Goal: Transaction & Acquisition: Purchase product/service

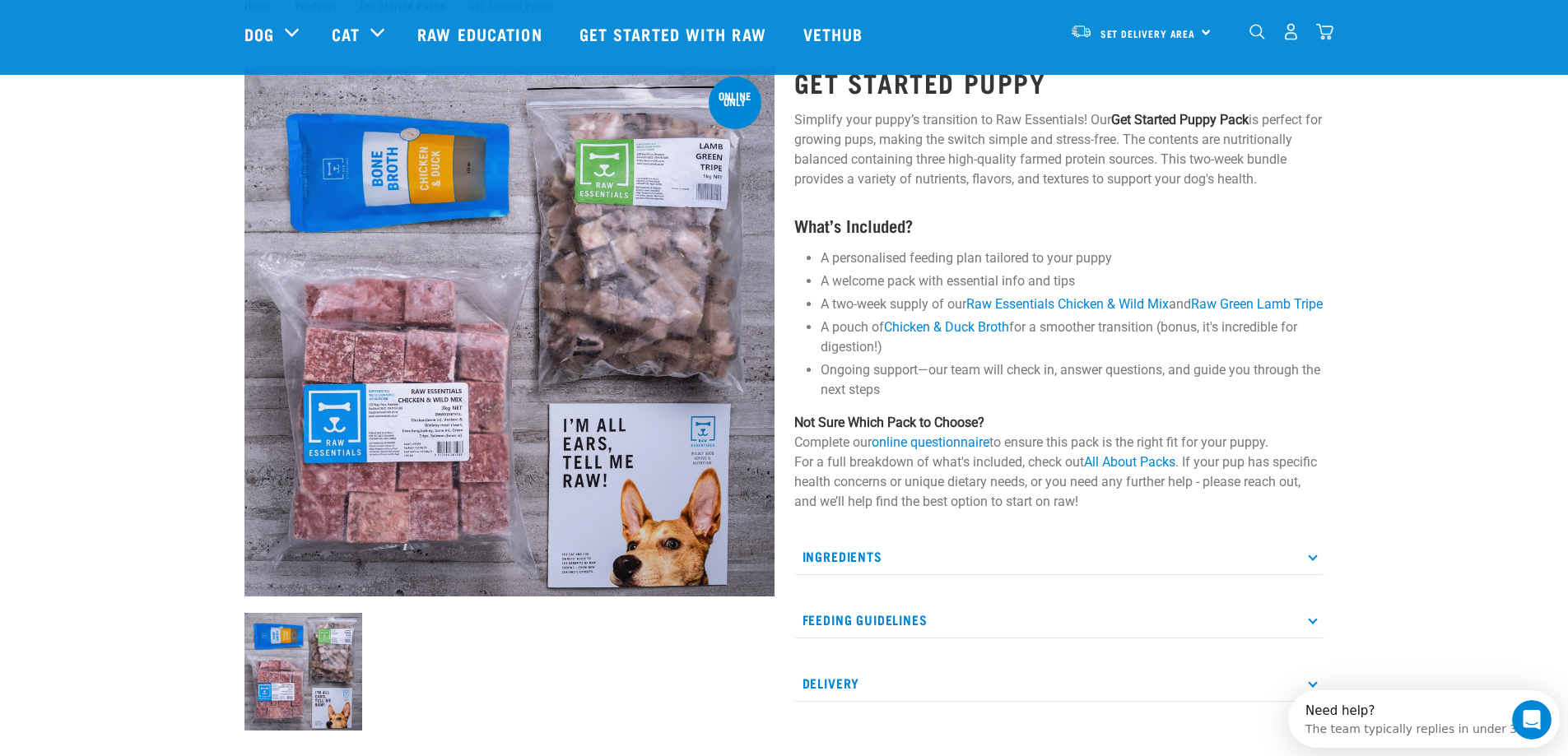
scroll to position [83, 0]
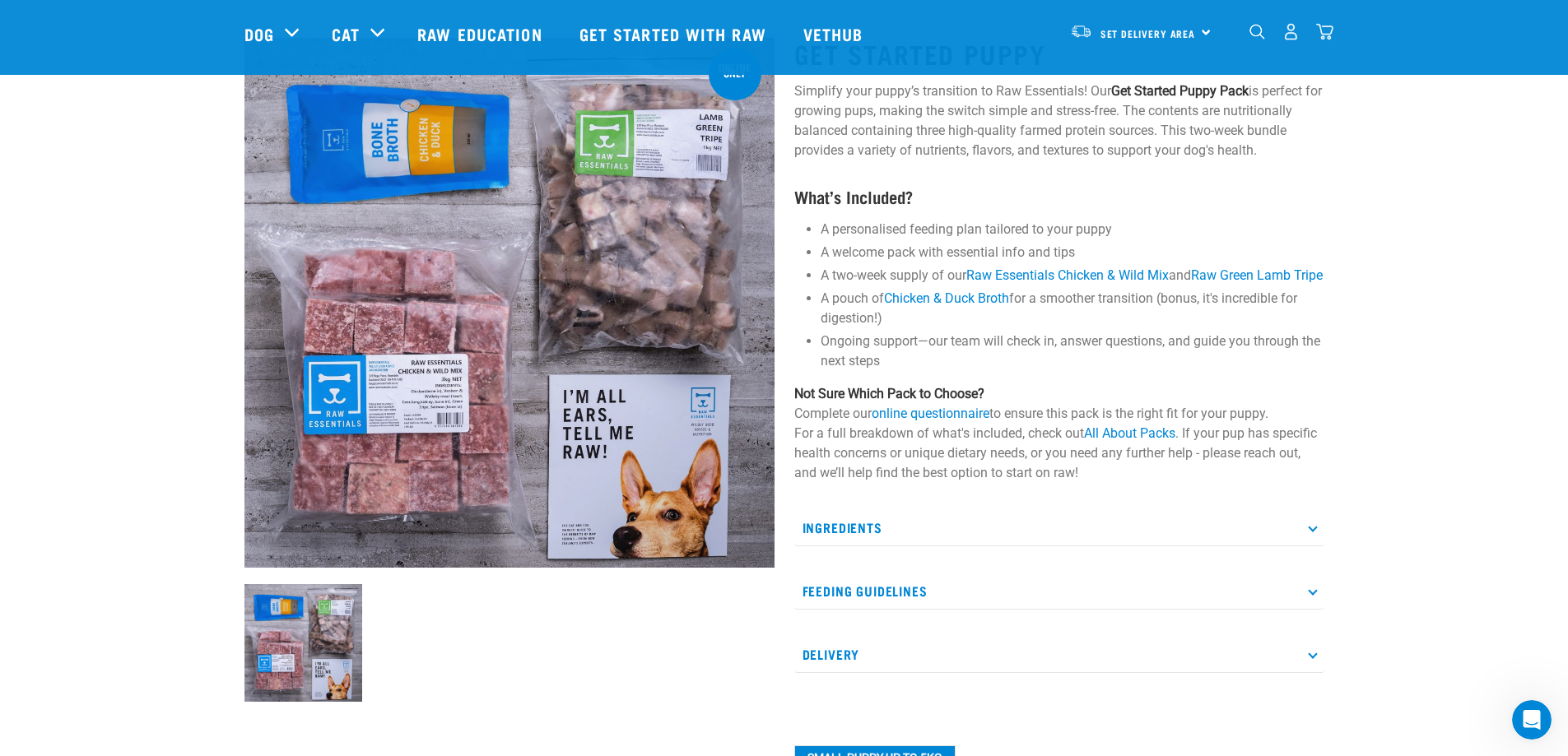
click at [848, 547] on p "Ingredients" at bounding box center [1059, 528] width 530 height 37
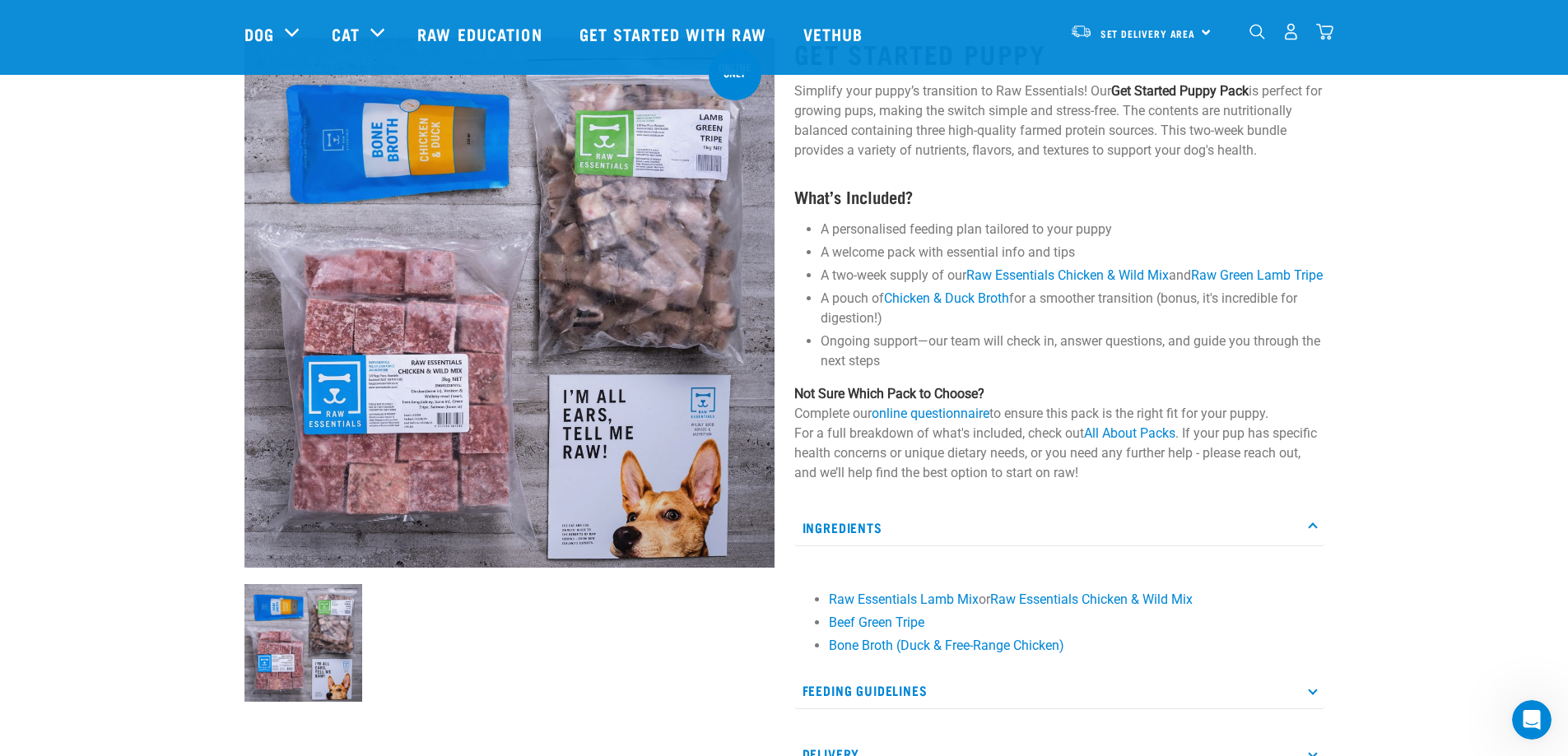
click at [848, 547] on p "Ingredients" at bounding box center [1059, 528] width 530 height 37
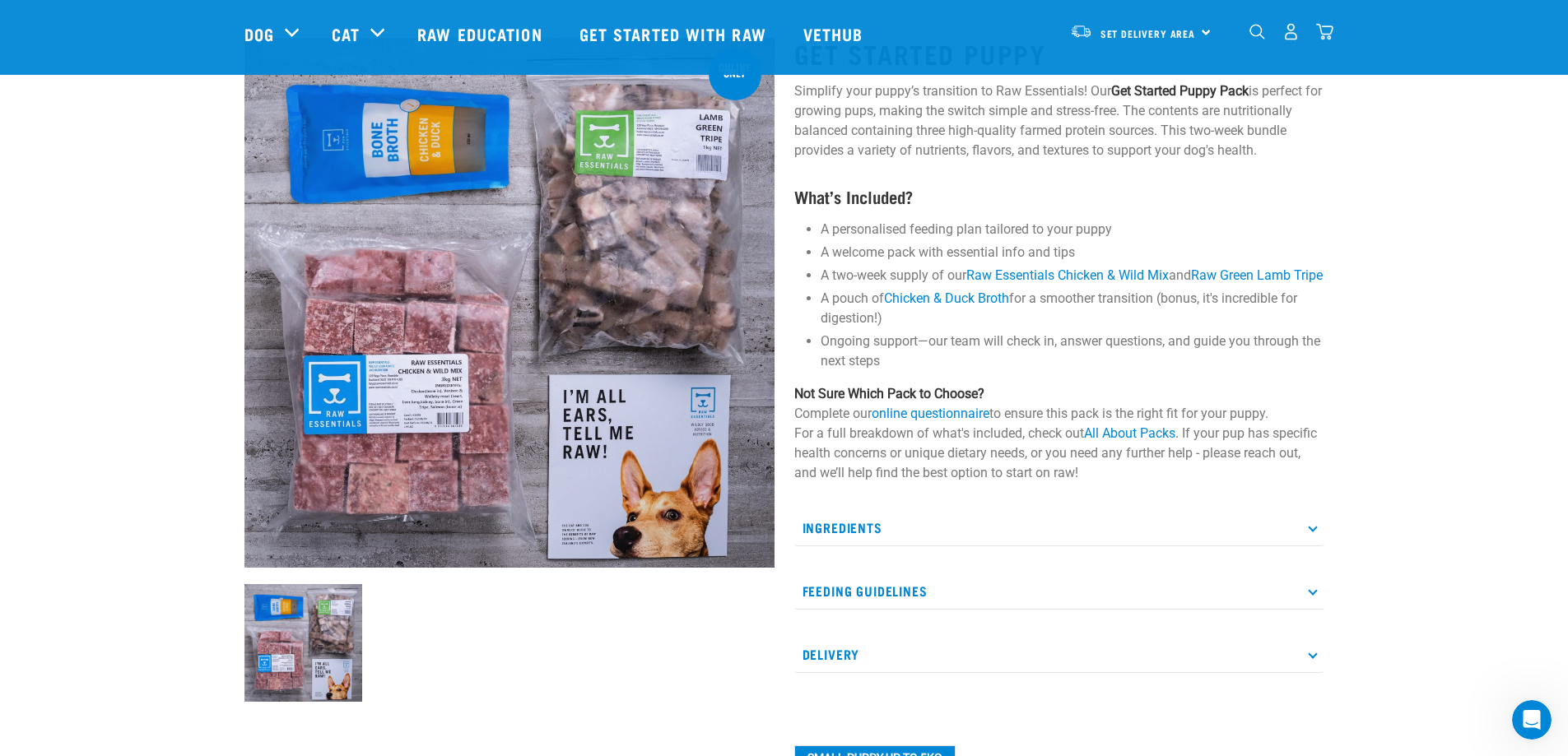
click at [833, 607] on p "Feeding Guidelines" at bounding box center [1059, 592] width 530 height 37
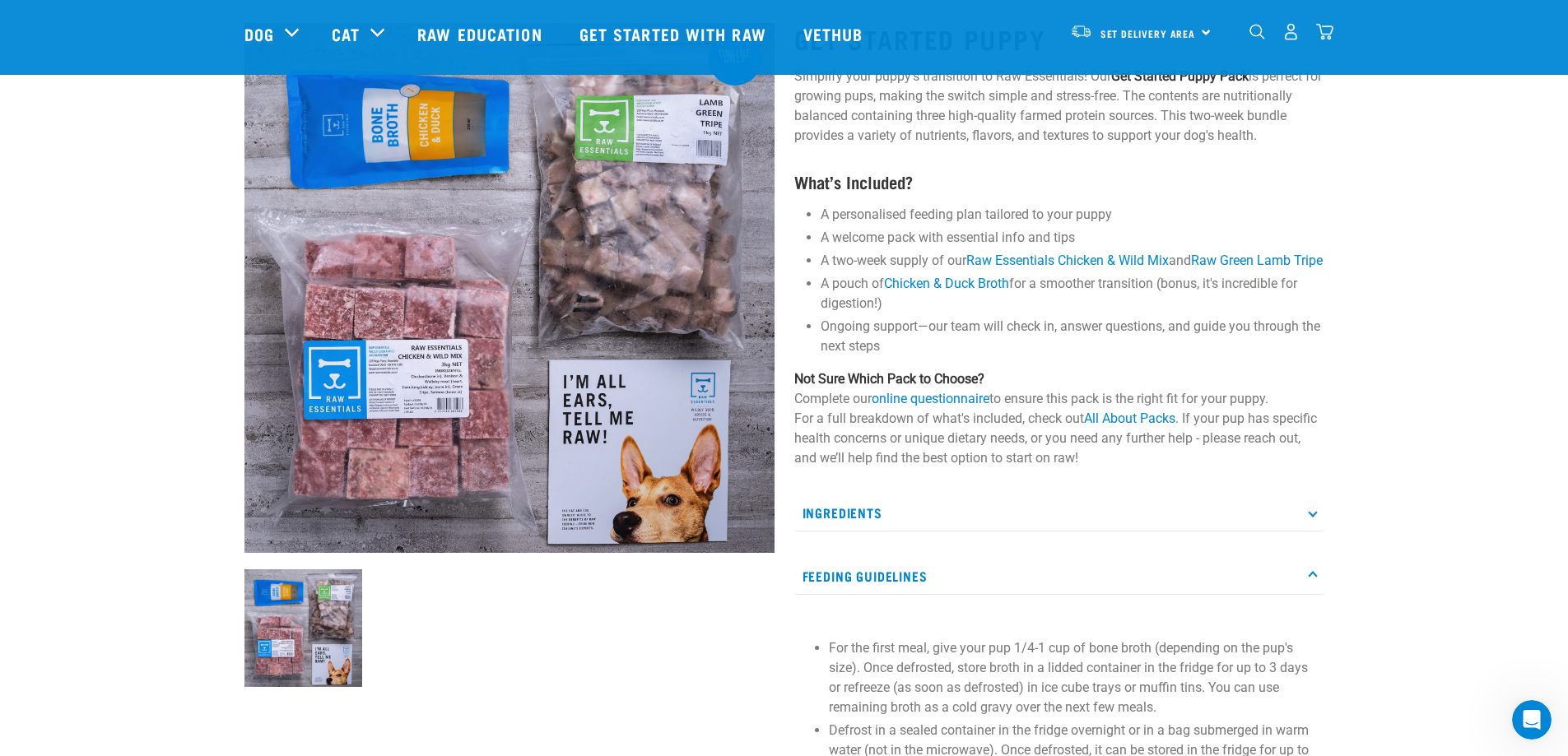
scroll to position [0, 0]
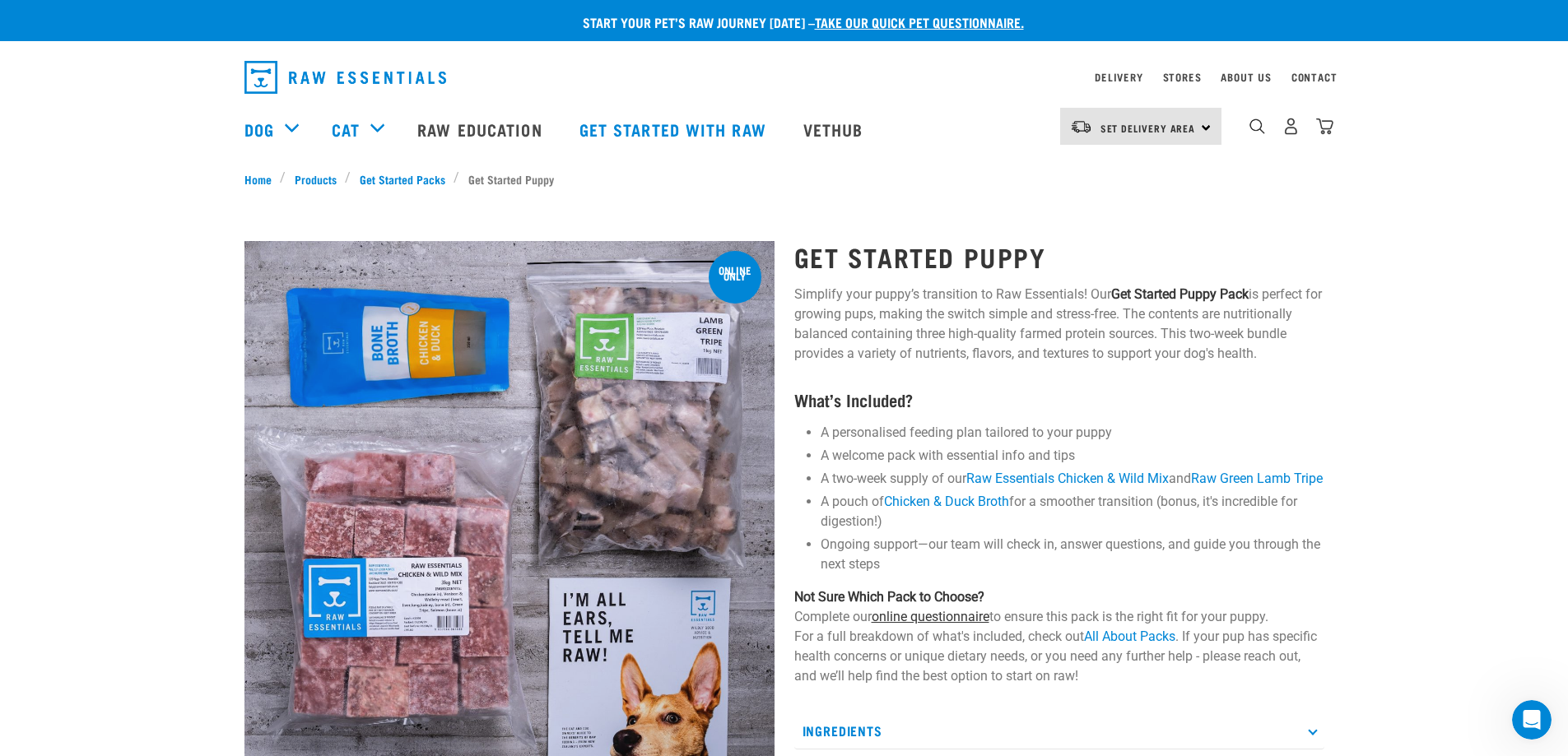
click at [931, 625] on link "online questionnaire" at bounding box center [930, 617] width 118 height 16
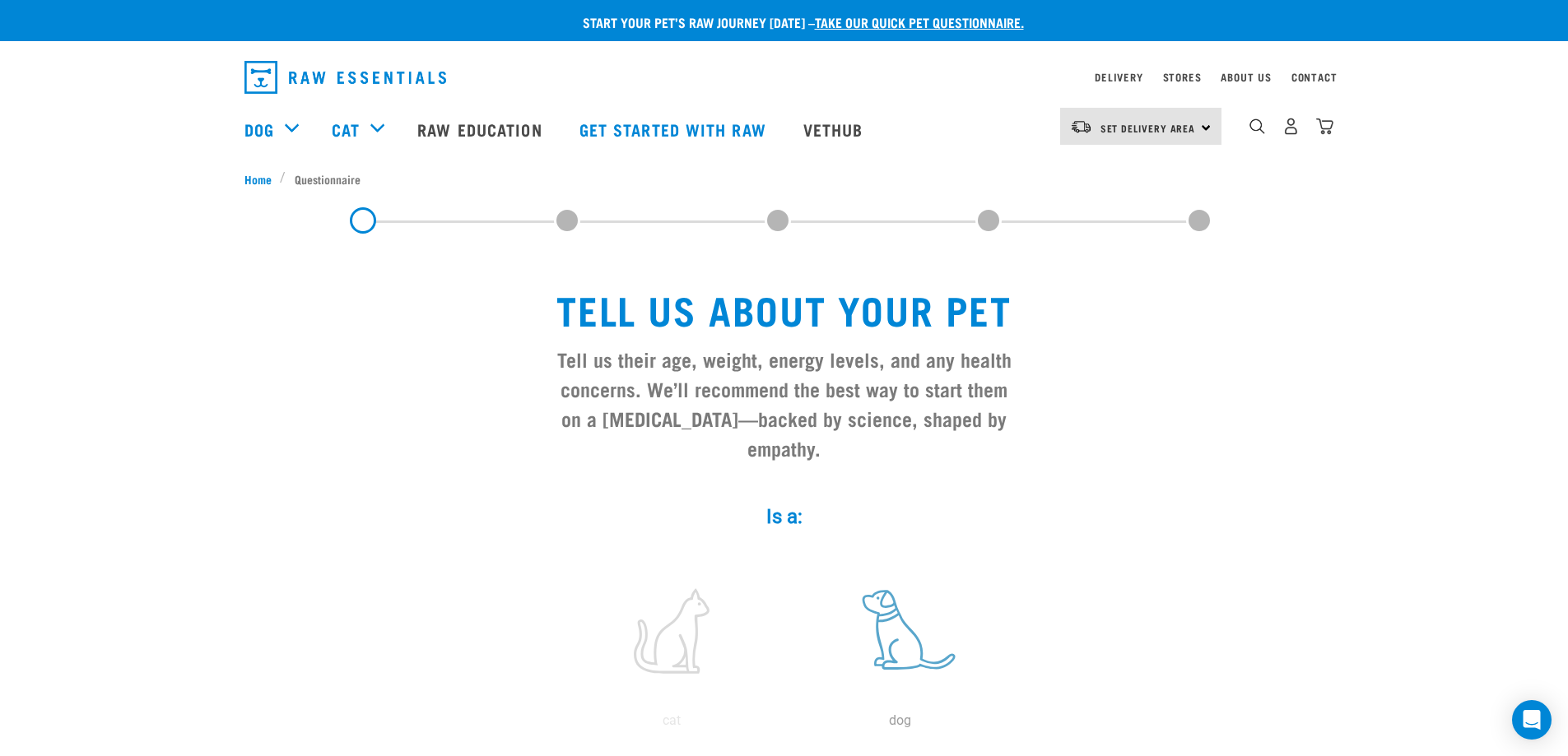
click at [911, 600] on label at bounding box center [900, 631] width 222 height 140
click at [786, 725] on input "radio" at bounding box center [786, 725] width 0 height 0
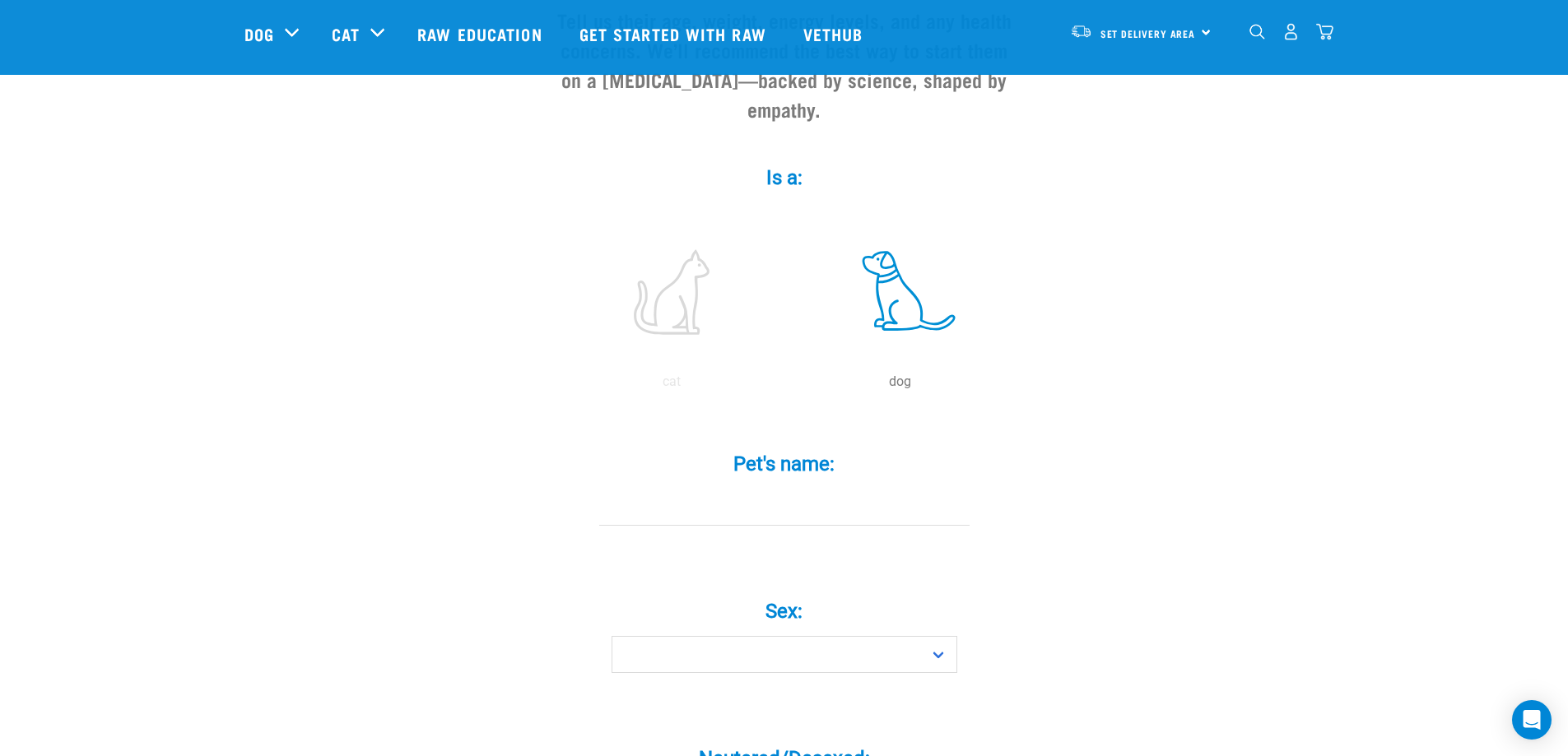
scroll to position [247, 0]
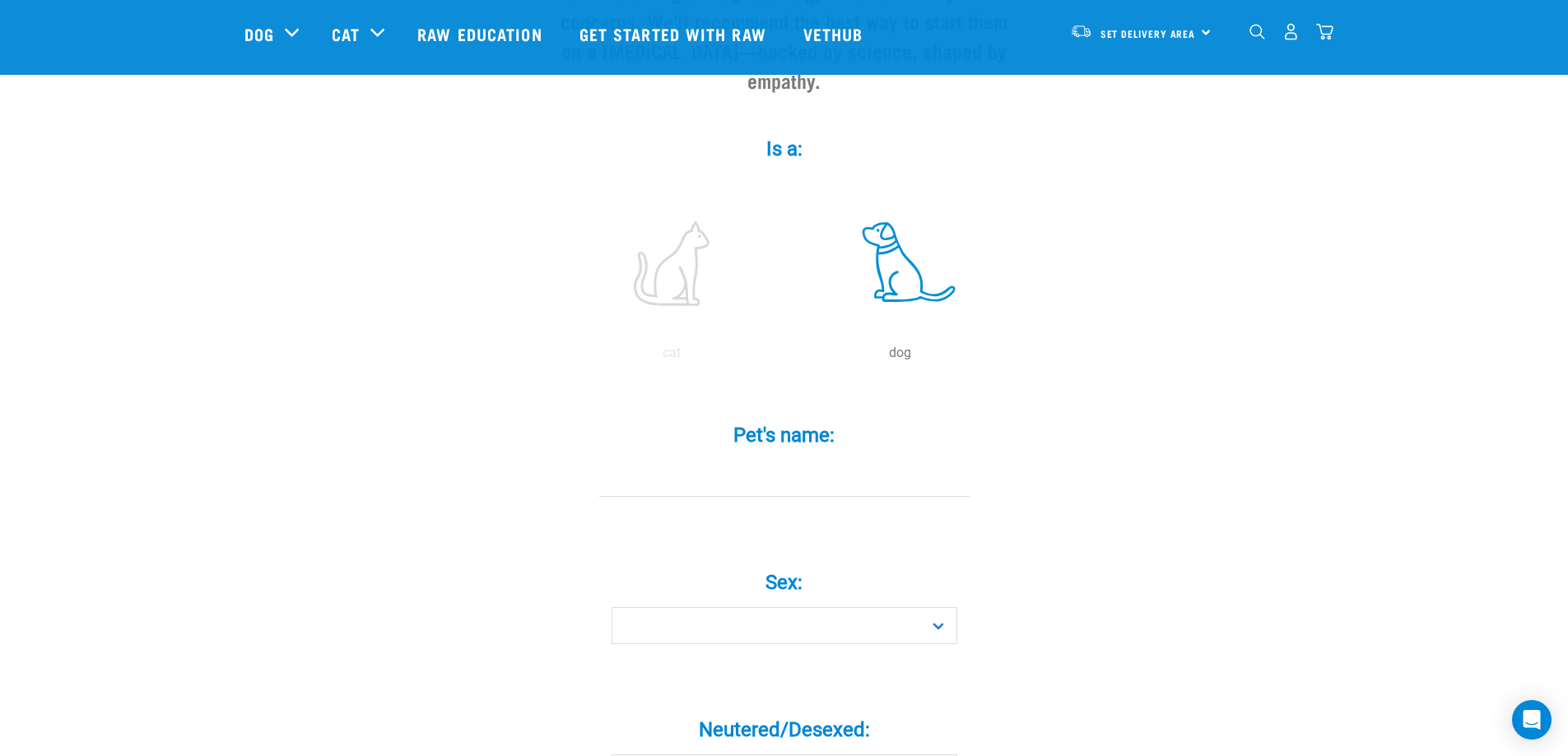
click at [771, 460] on input "Pet's name: *" at bounding box center [784, 479] width 371 height 37
click at [788, 607] on select "Boy Girl" at bounding box center [784, 626] width 346 height 37
click at [623, 460] on input "[PERSON_NAME]" at bounding box center [784, 479] width 371 height 37
click at [654, 460] on input "Boobo" at bounding box center [784, 479] width 371 height 37
type input "Booboo"
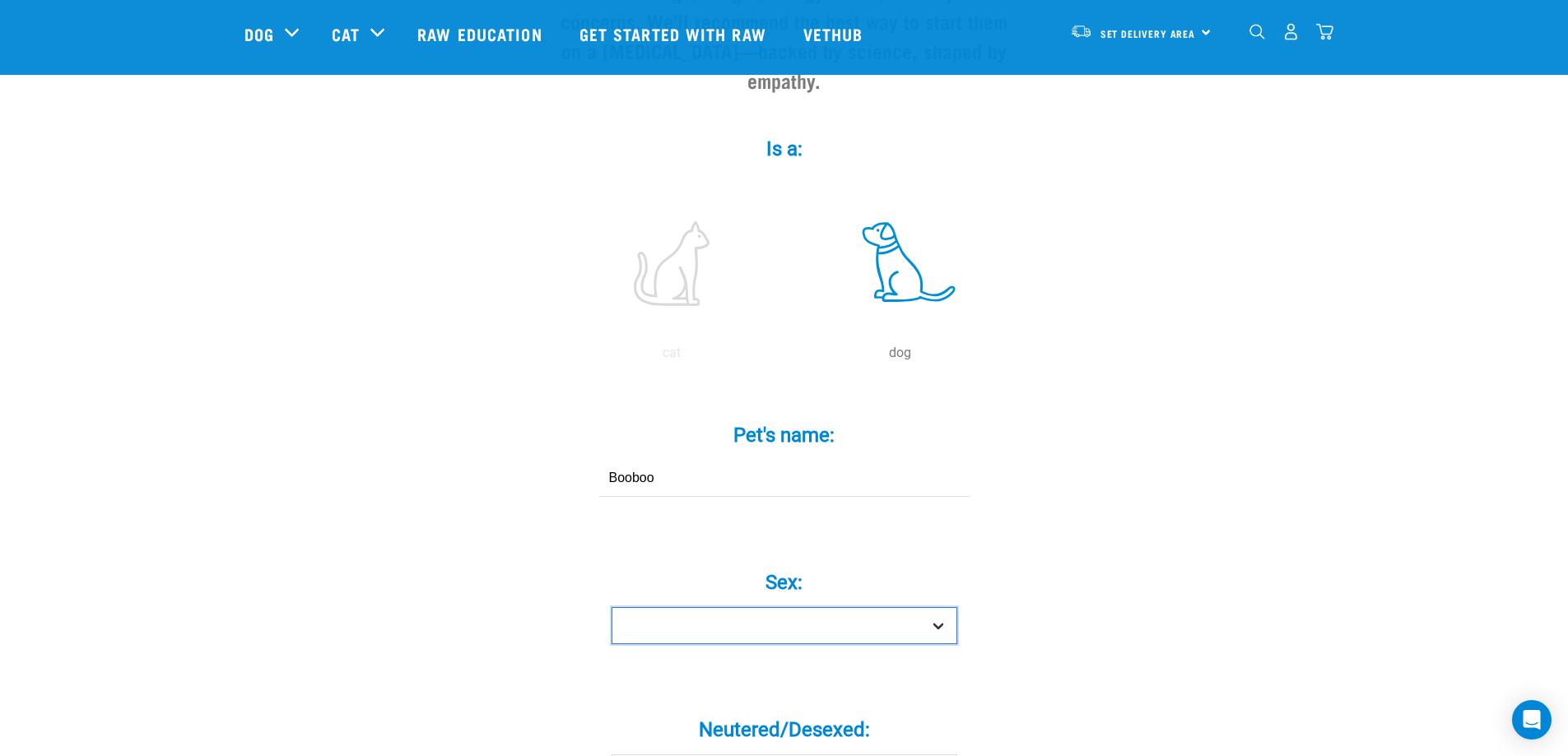
click at [641, 607] on select "Boy Girl" at bounding box center [784, 626] width 346 height 37
select select "girl"
click at [611, 607] on select "Boy Girl" at bounding box center [784, 626] width 346 height 37
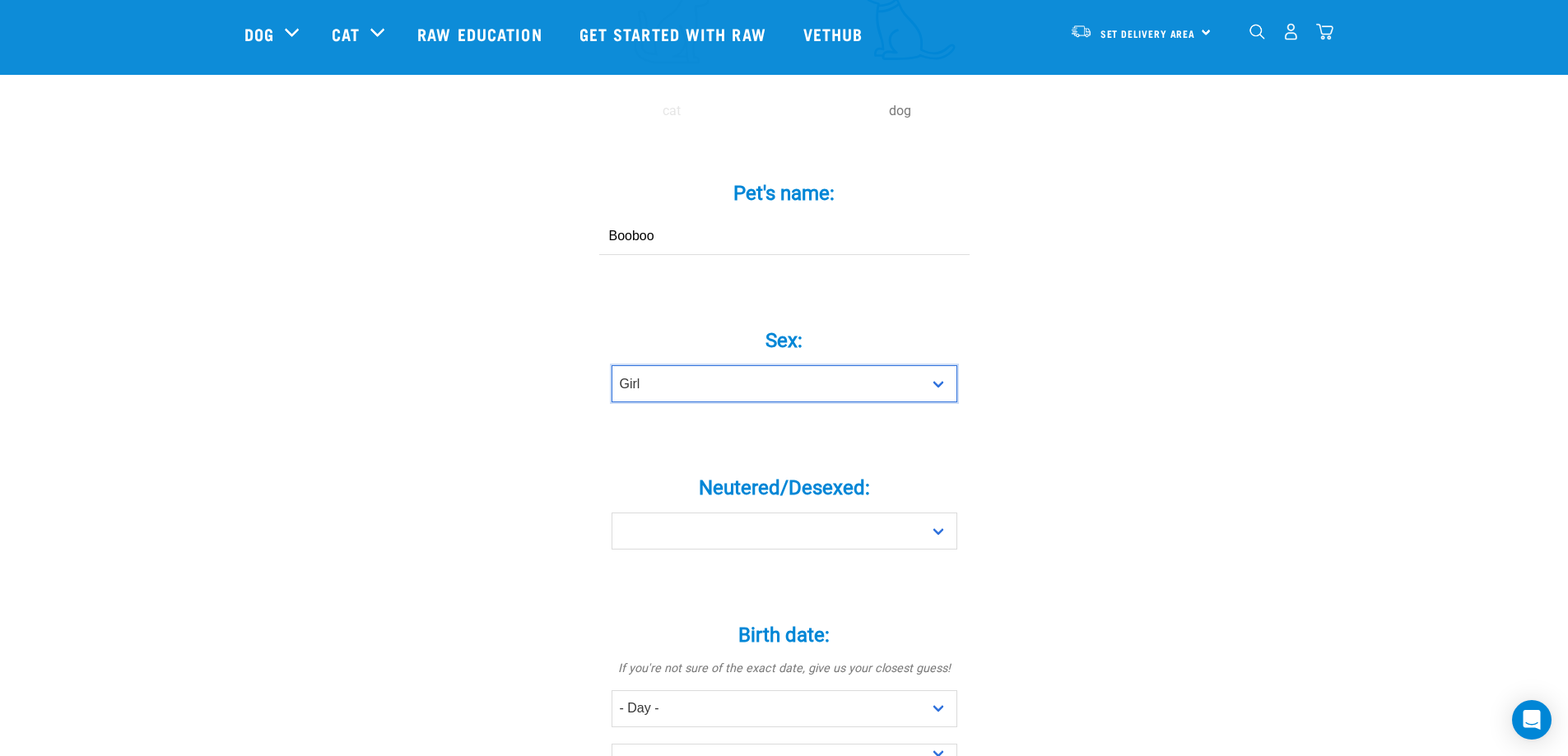
scroll to position [493, 0]
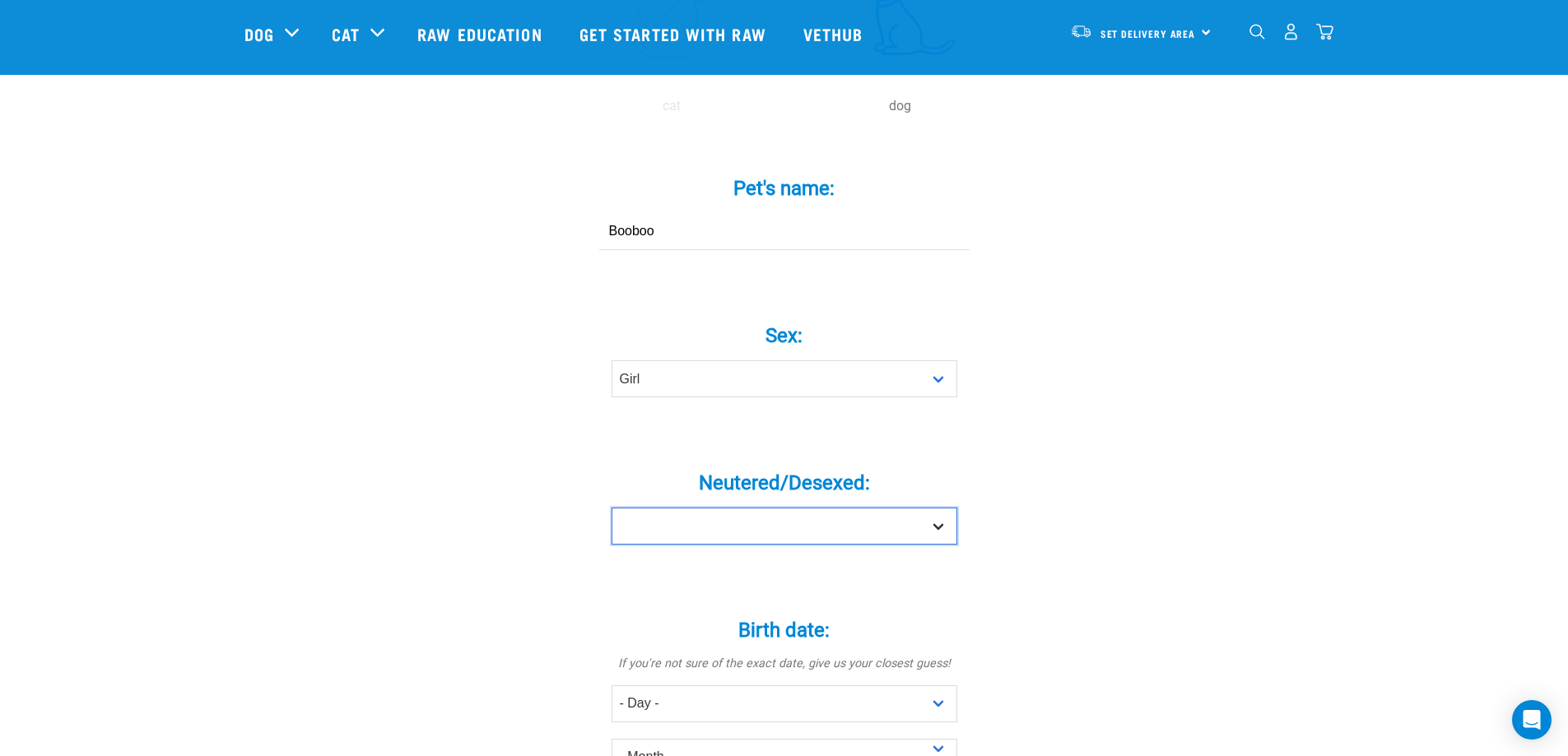
click at [734, 508] on select "Yes No" at bounding box center [784, 526] width 346 height 37
select select "no"
click at [611, 508] on select "Yes No" at bounding box center [784, 526] width 346 height 37
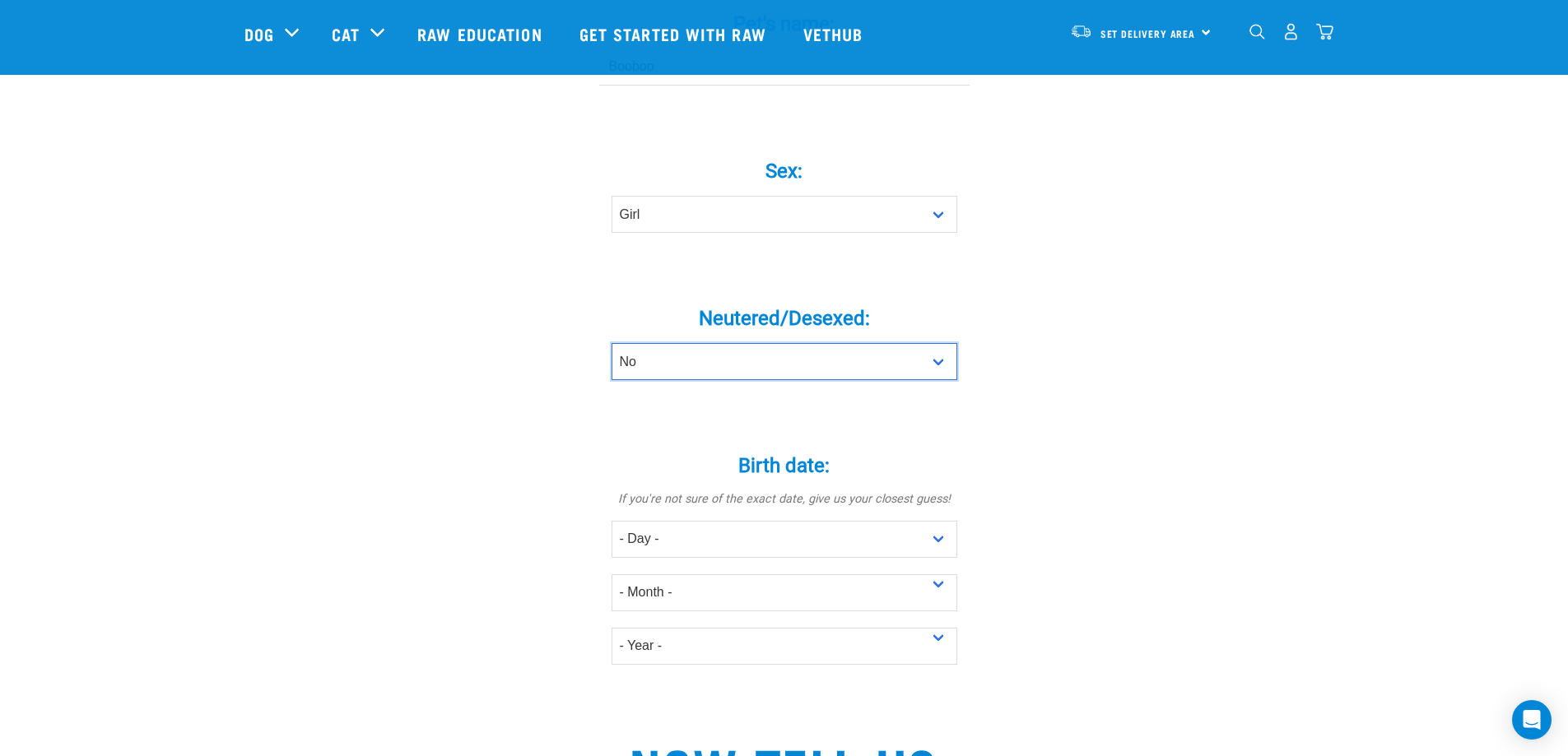
scroll to position [740, 0]
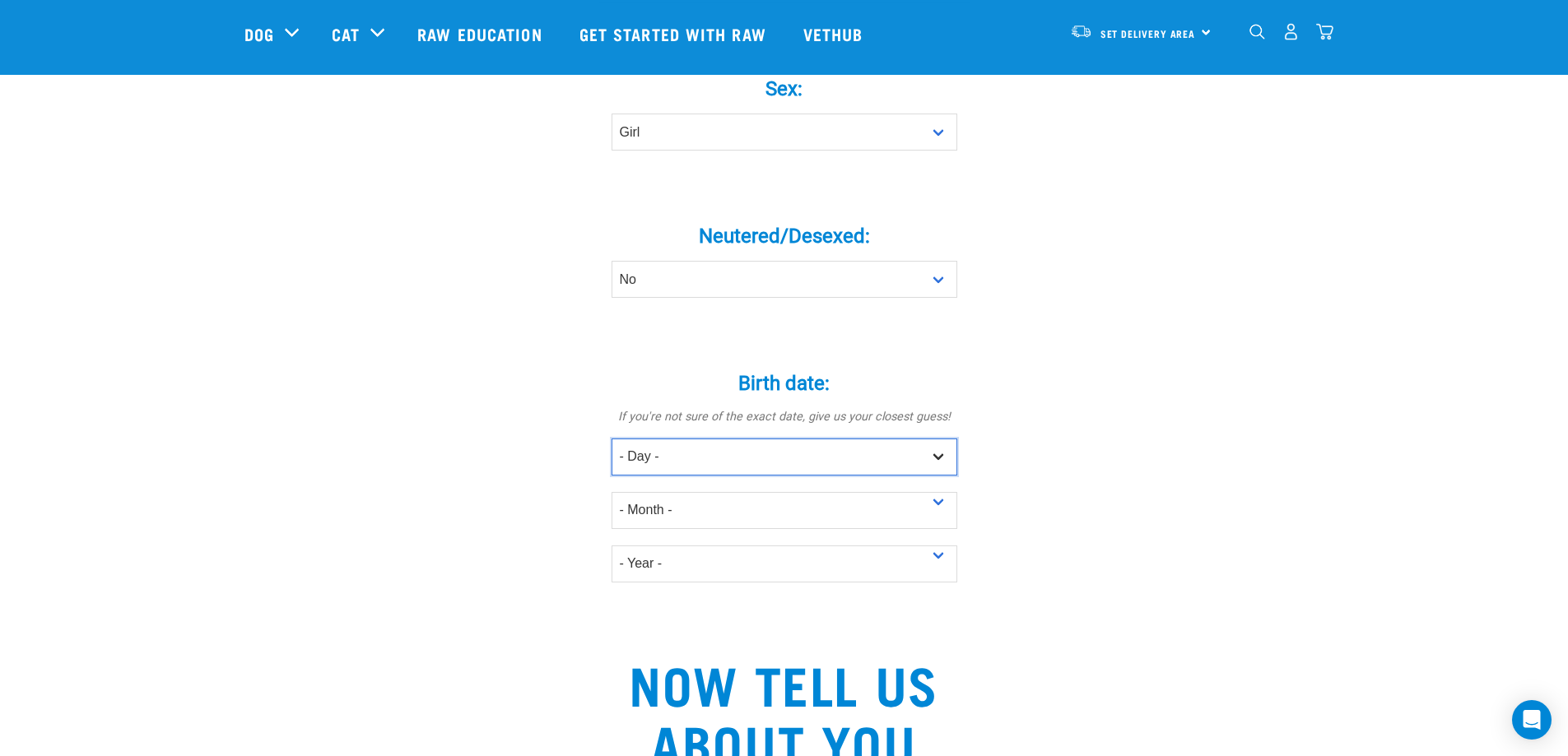
click at [667, 439] on select "- Day - 1 2 3 4 5 6 7 8 9 10 11 12 13 14 15 16 17 18 19 20 21 22 23 24 25 26 27" at bounding box center [784, 457] width 346 height 37
select select "19"
click at [611, 439] on select "- Day - 1 2 3 4 5 6 7 8 9 10 11 12 13 14 15 16 17 18 19 20 21 22 23 24 25 26 27" at bounding box center [784, 457] width 346 height 37
click at [643, 492] on select "- Month - January February March April May June July August September October N…" at bounding box center [784, 511] width 346 height 37
select select "June"
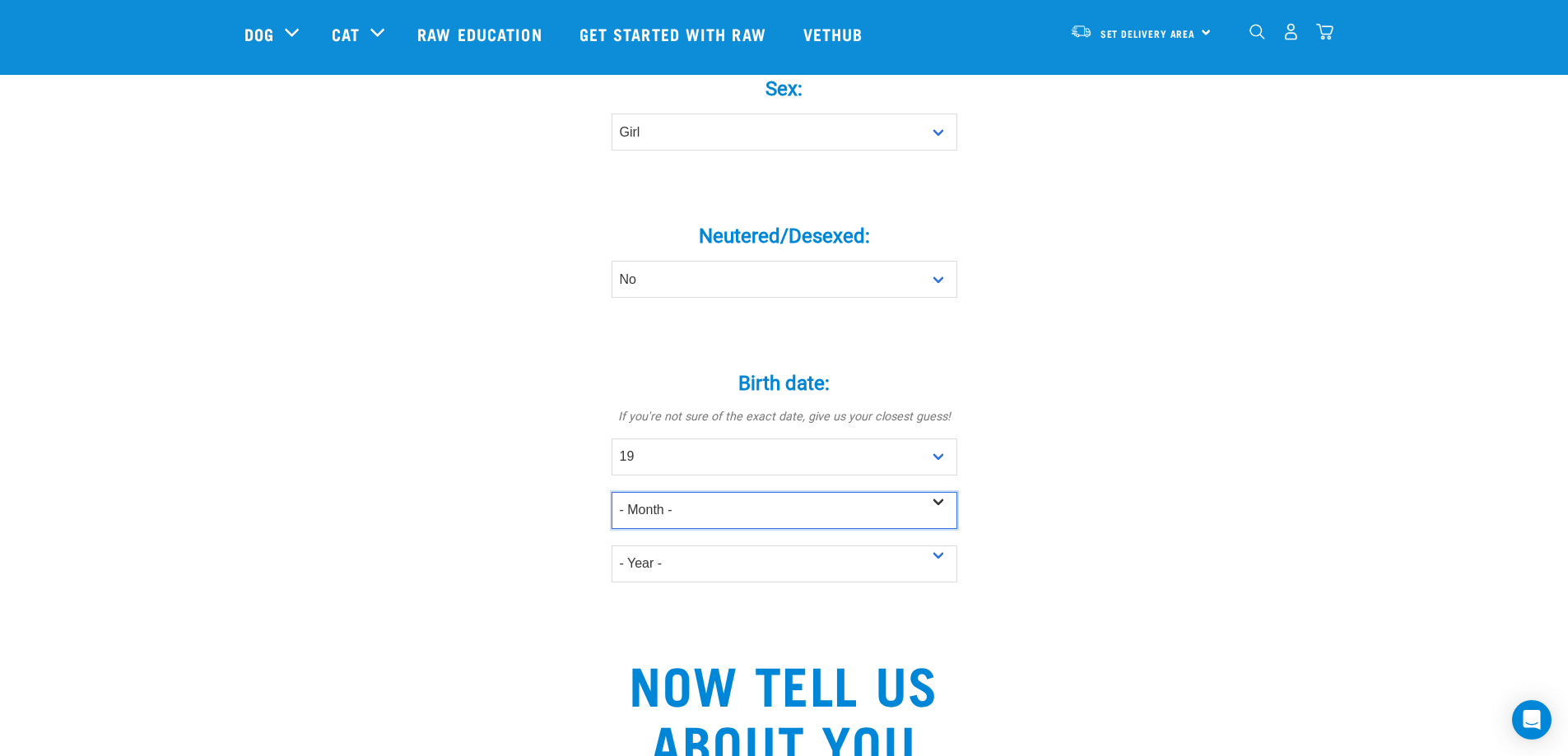
click at [611, 492] on select "- Month - January February March April May June July August September October N…" at bounding box center [784, 511] width 346 height 37
click at [646, 546] on select "- Year - 2025 2024 2023 2022 2021 2020 2019 2018 2017 2016 2015 2014 2013 2012" at bounding box center [784, 564] width 346 height 37
select select "2025"
click at [611, 546] on select "- Year - 2025 2024 2023 2022 2021 2020 2019 2018 2017 2016 2015 2014 2013 2012" at bounding box center [784, 564] width 346 height 37
click at [441, 624] on div "Tell us about your pet Tell us their age, weight, energy levels, and any health…" at bounding box center [784, 374] width 1080 height 1963
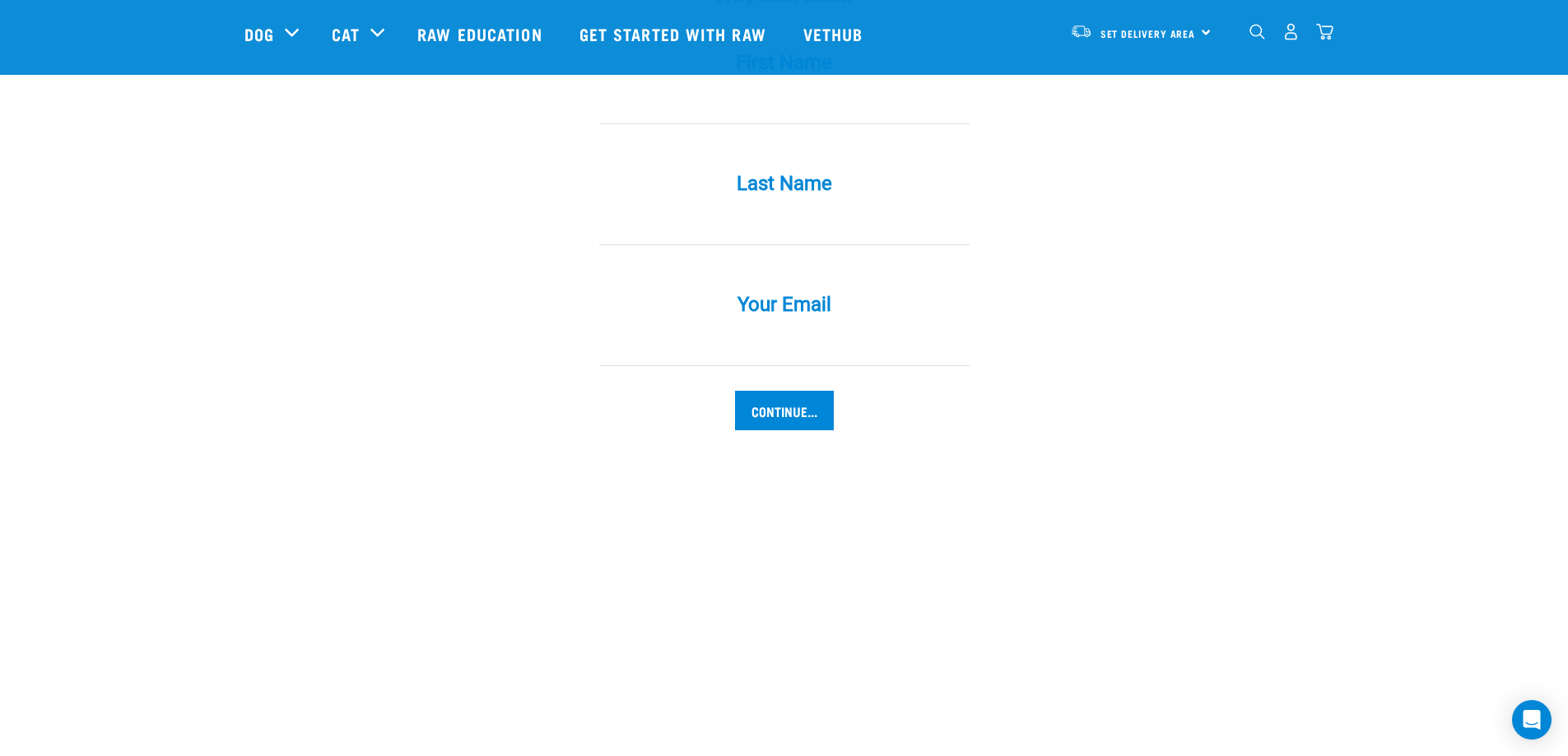
scroll to position [2057, 0]
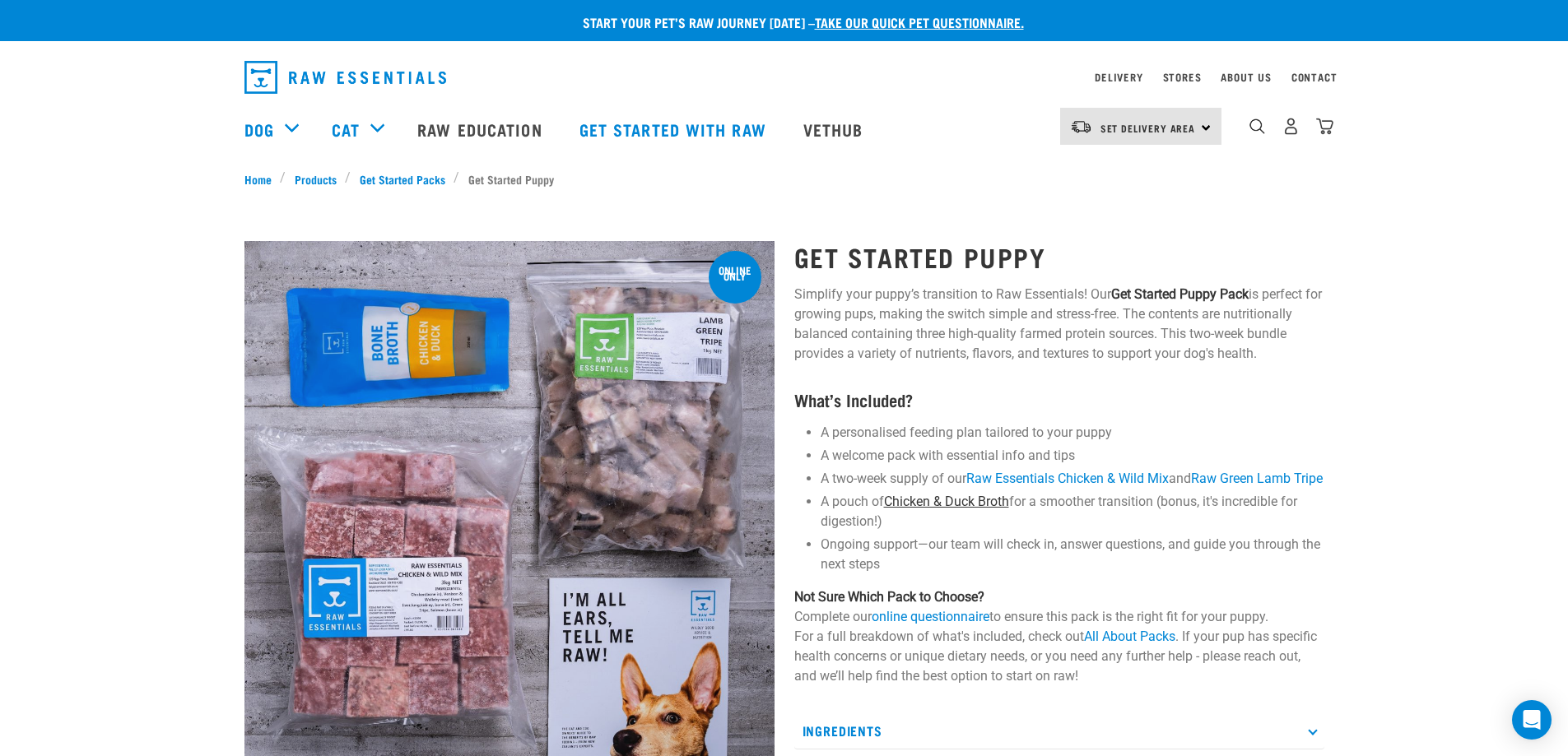
click at [948, 510] on link "Chicken & Duck Broth" at bounding box center [946, 501] width 126 height 16
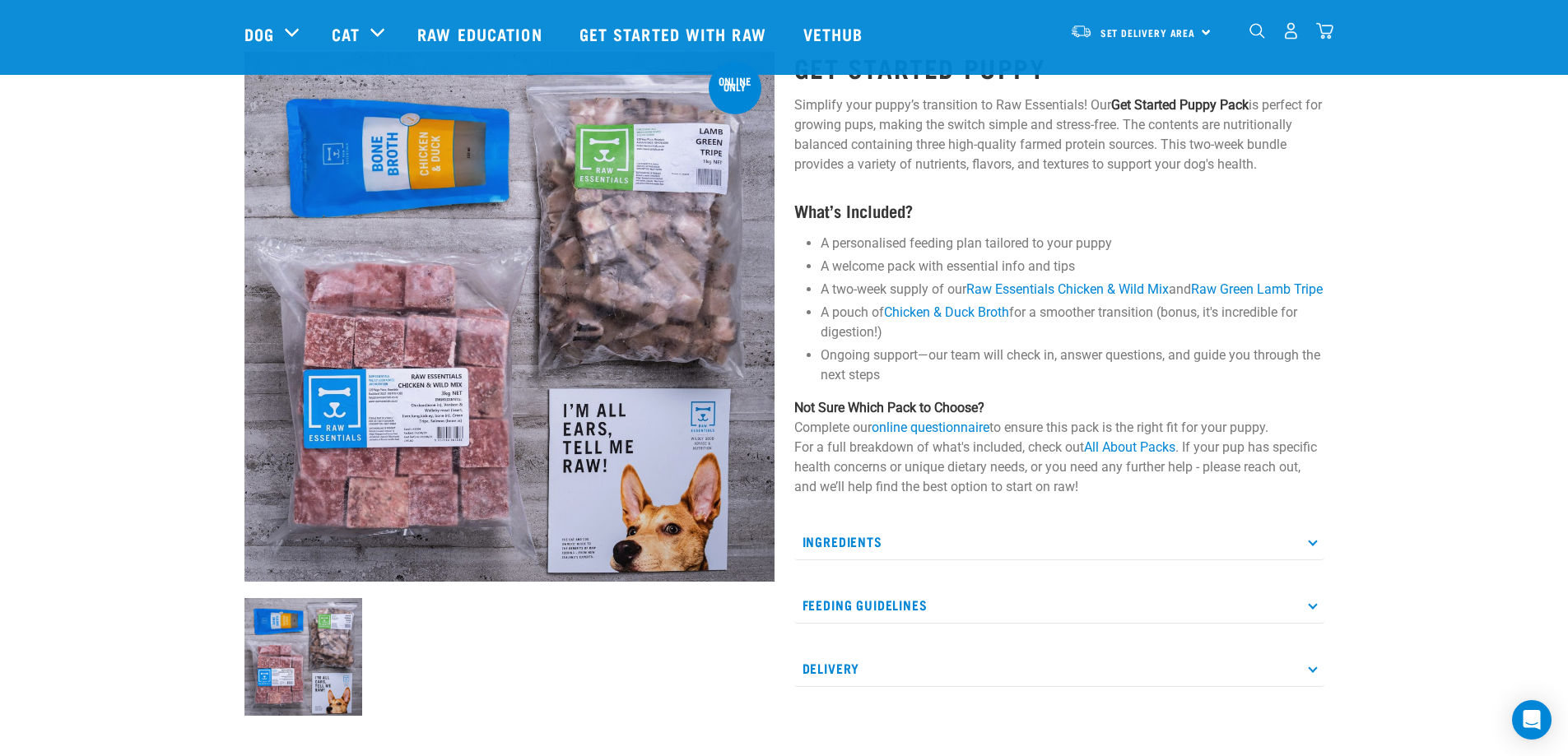
scroll to position [243, 0]
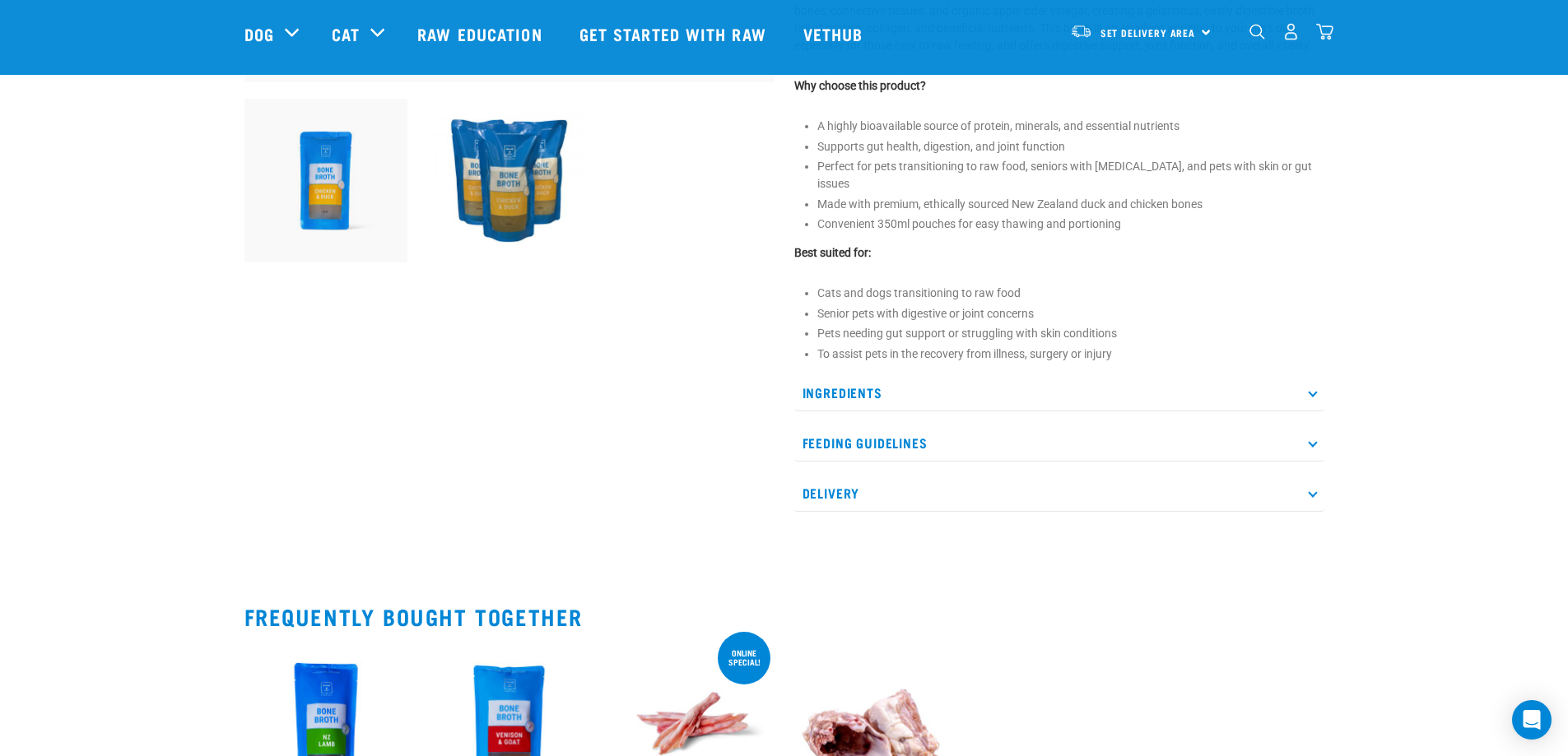
scroll to position [576, 0]
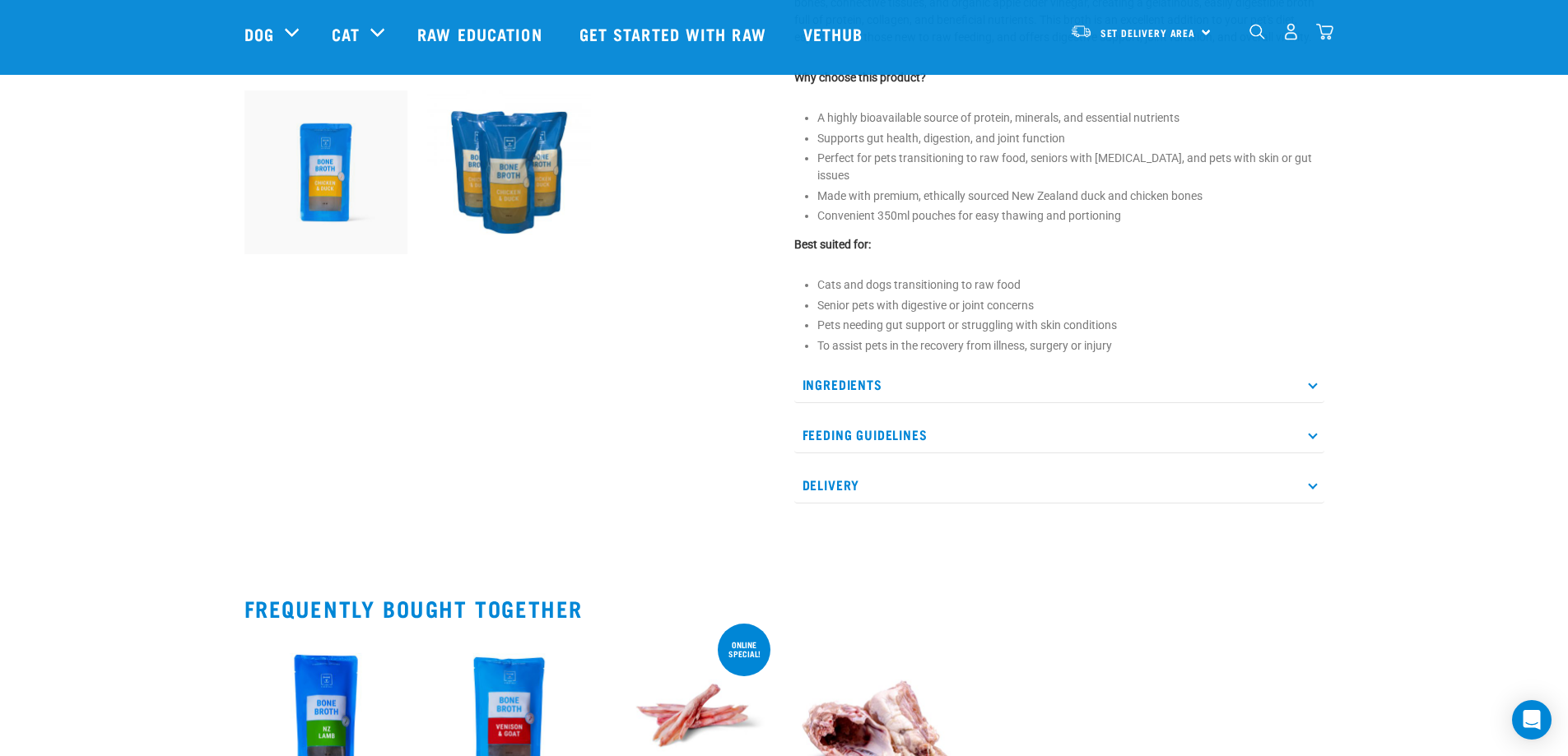
click at [843, 366] on p "Ingredients" at bounding box center [1059, 384] width 530 height 37
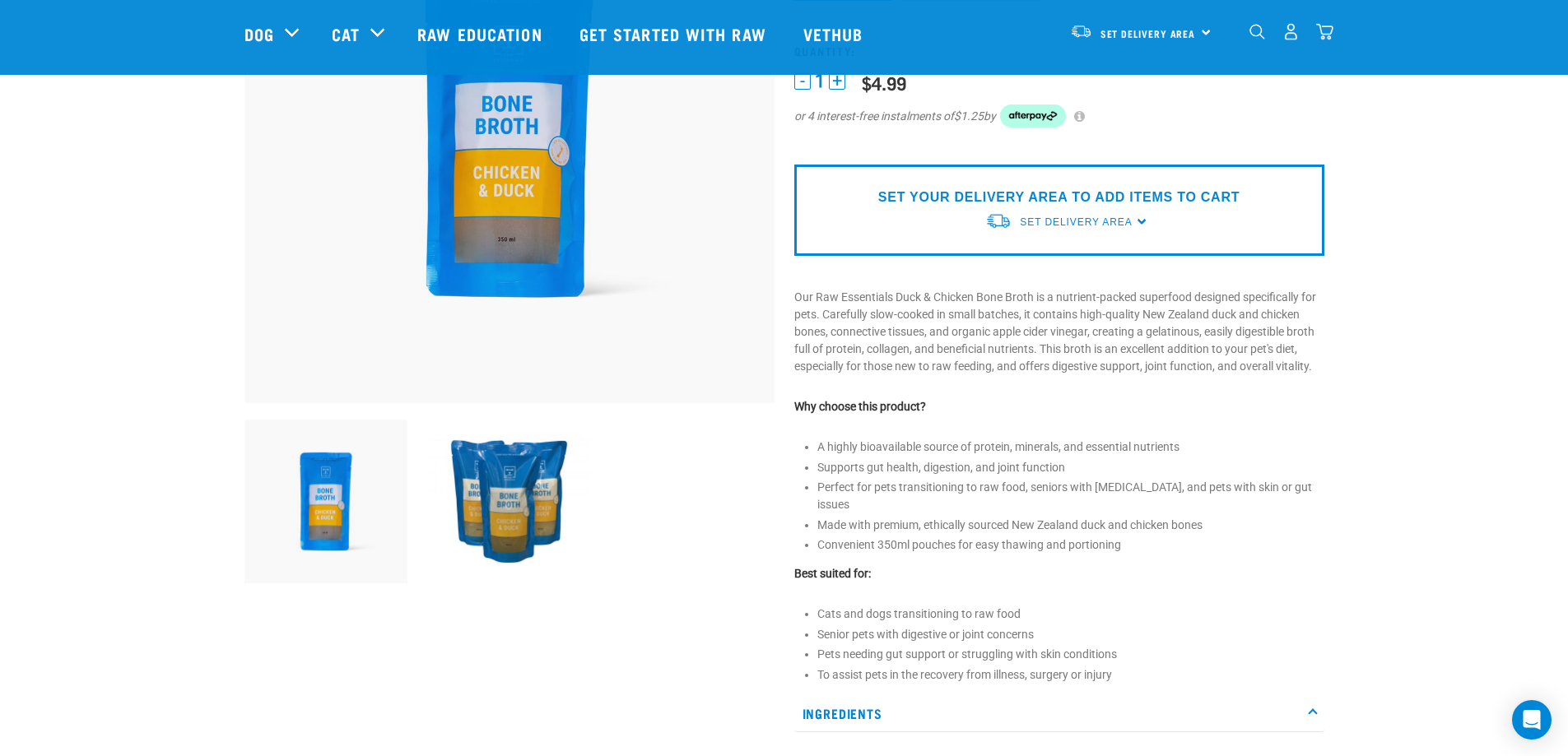
scroll to position [0, 0]
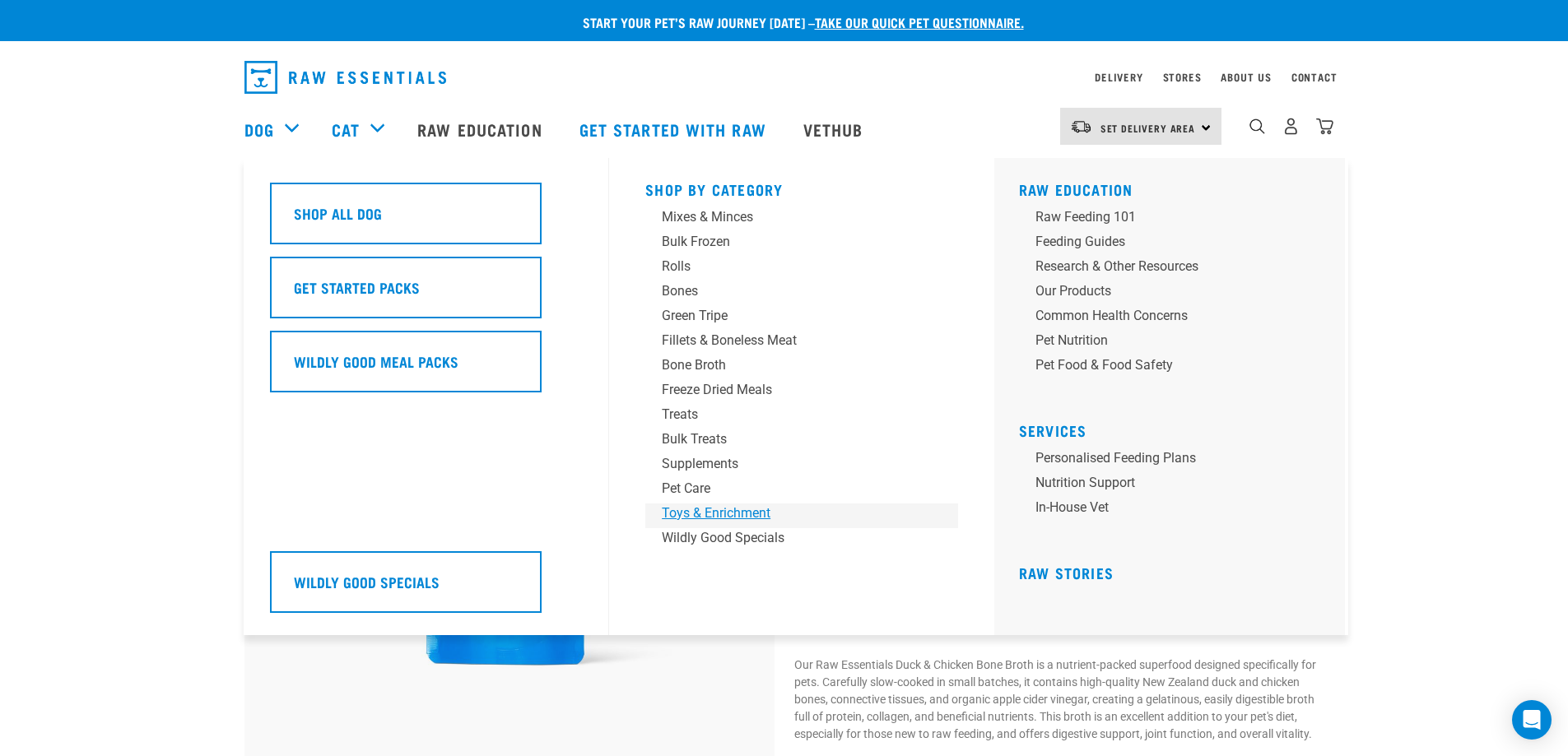
click at [711, 511] on div "Toys & Enrichment" at bounding box center [790, 514] width 257 height 19
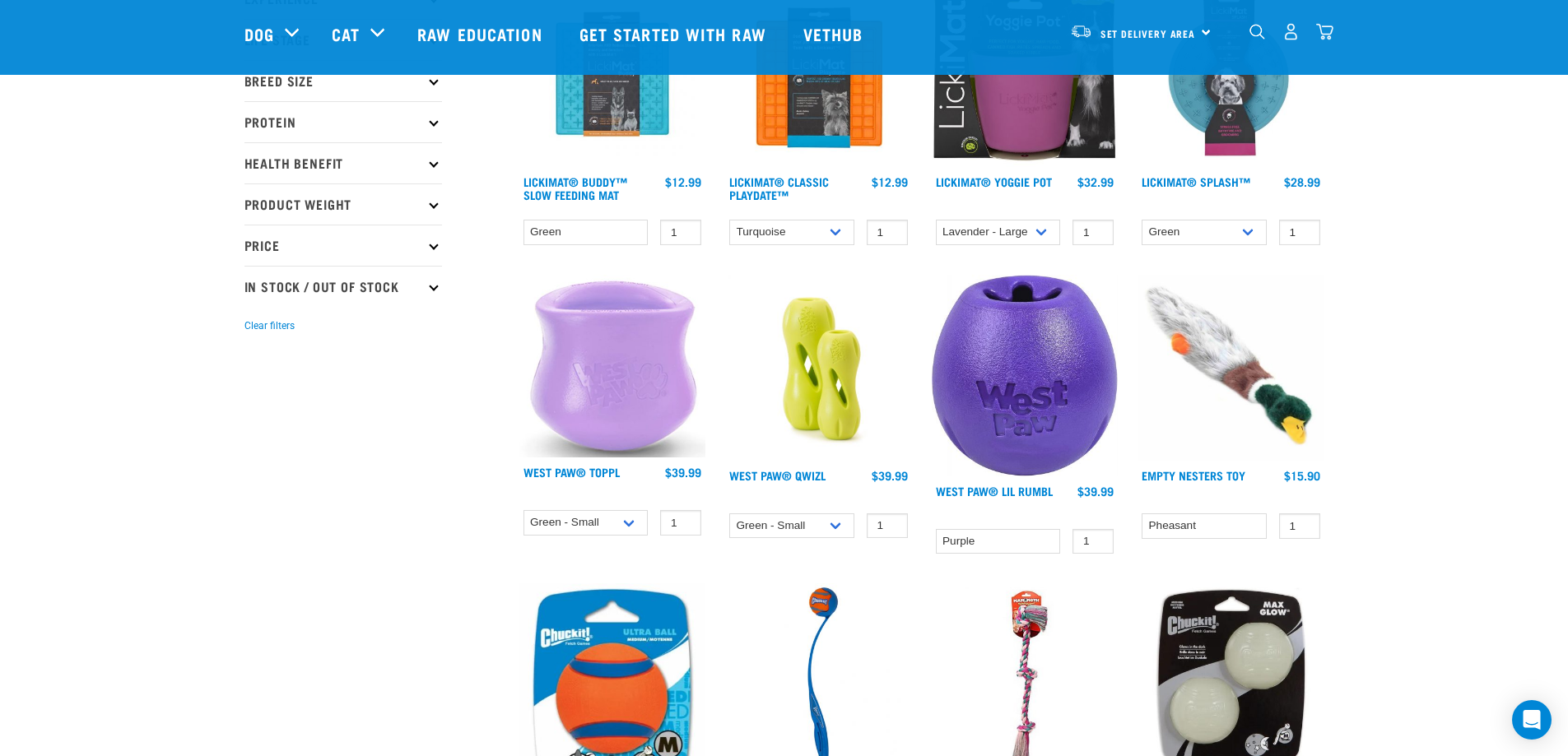
scroll to position [247, 0]
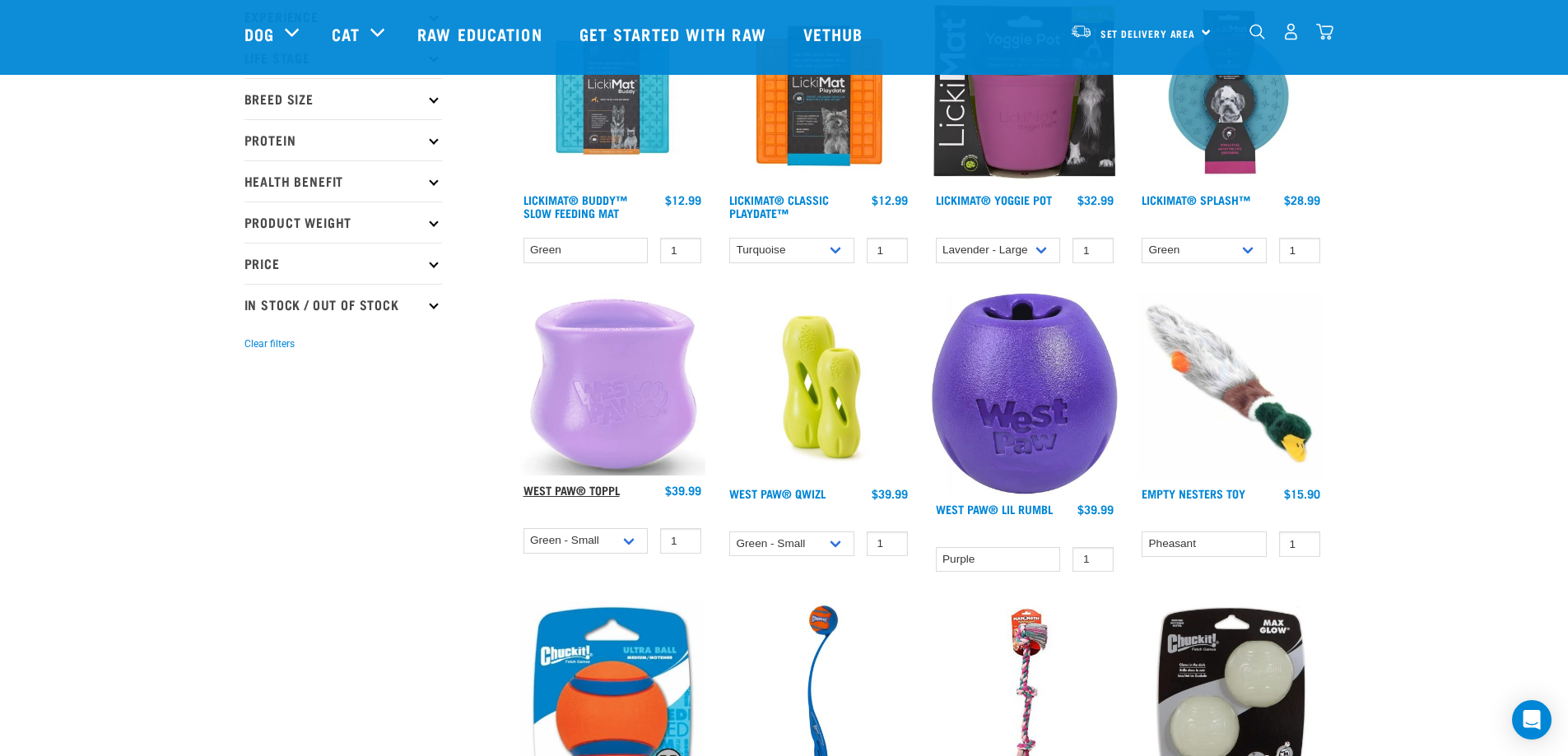
click at [595, 488] on link "West Paw® Toppl" at bounding box center [571, 490] width 96 height 6
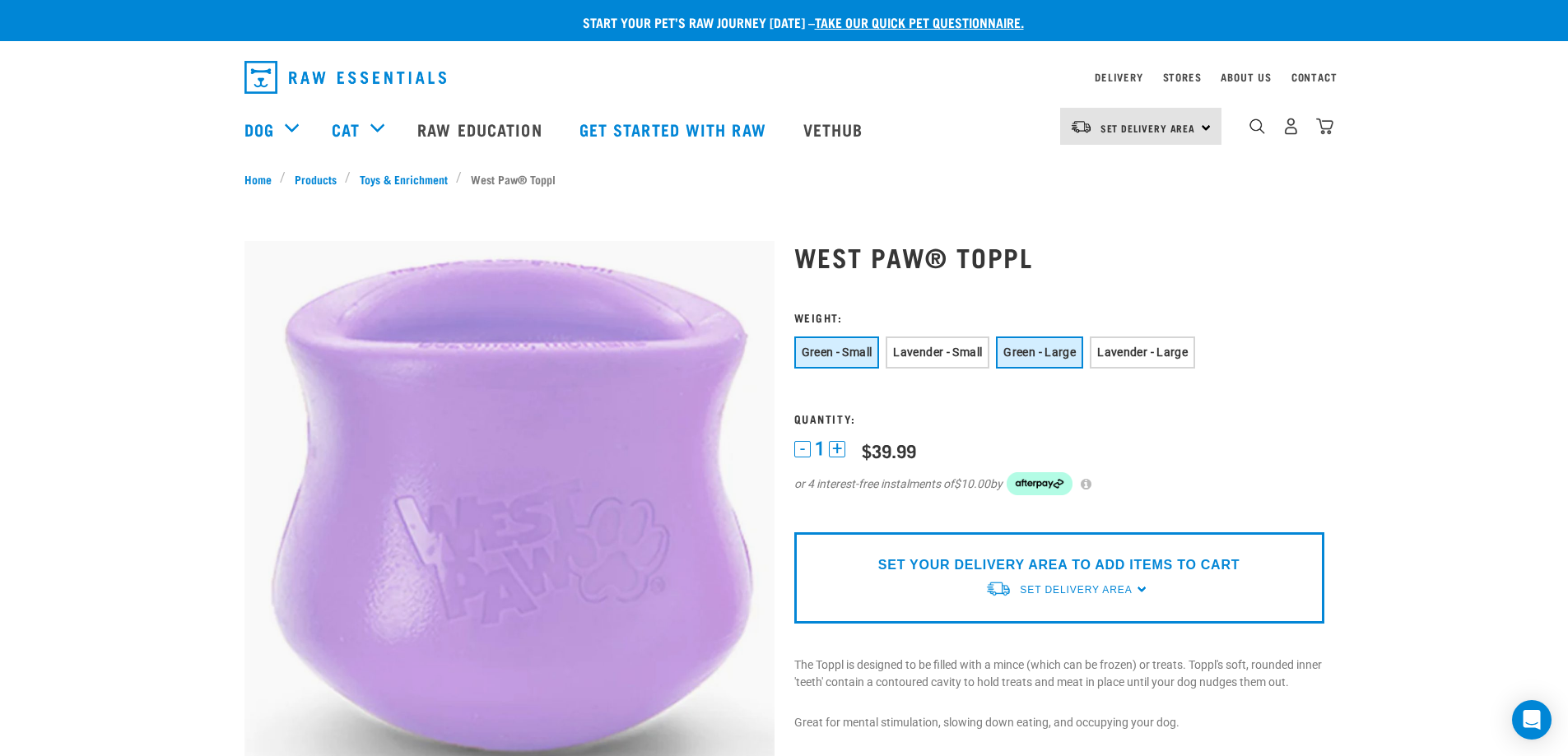
click at [1052, 355] on span "Green - Large" at bounding box center [1039, 352] width 72 height 14
click at [835, 350] on span "Green - Small" at bounding box center [837, 352] width 71 height 14
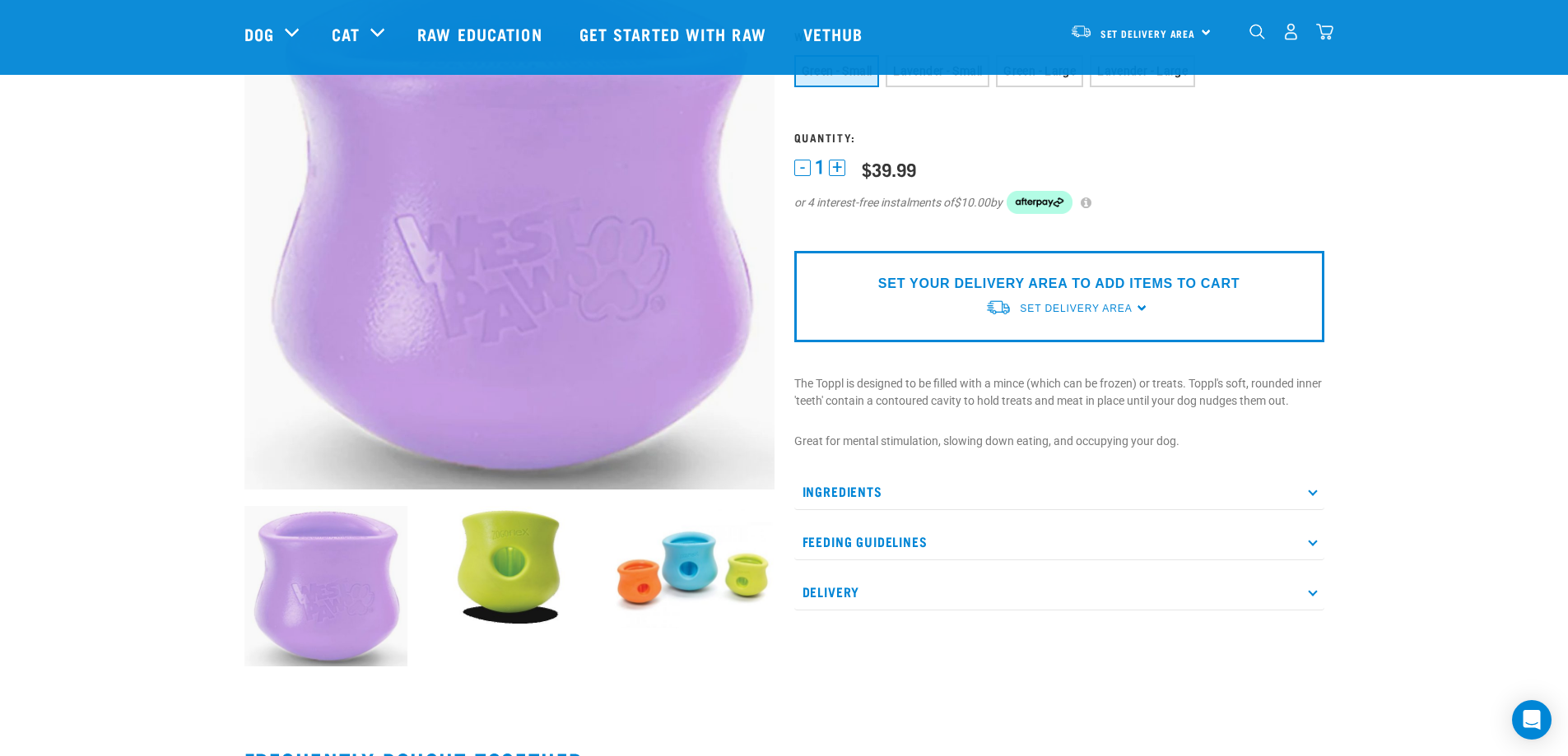
scroll to position [164, 0]
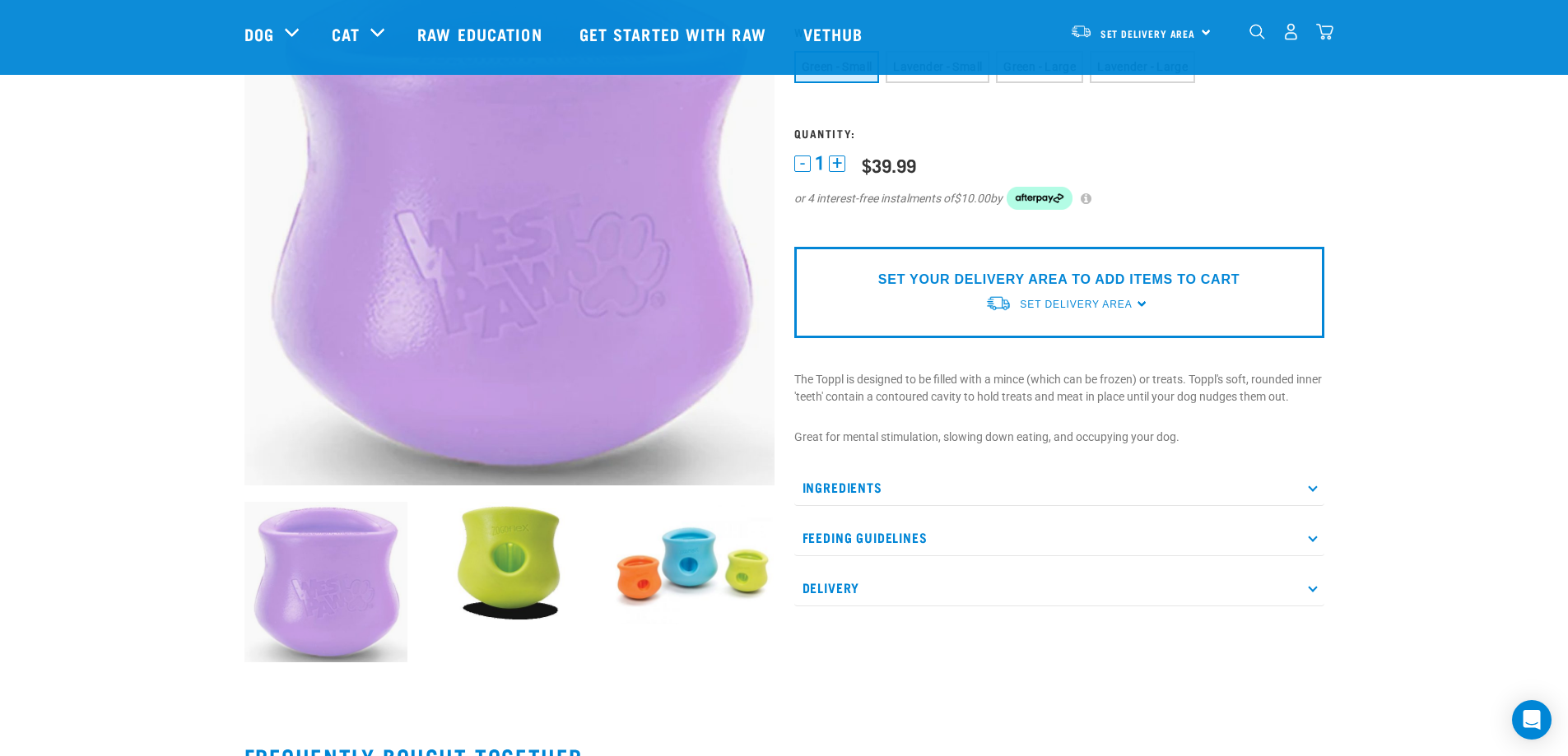
click at [865, 490] on p "Ingredients" at bounding box center [1059, 487] width 530 height 37
click at [863, 486] on p "Ingredients" at bounding box center [1059, 487] width 530 height 37
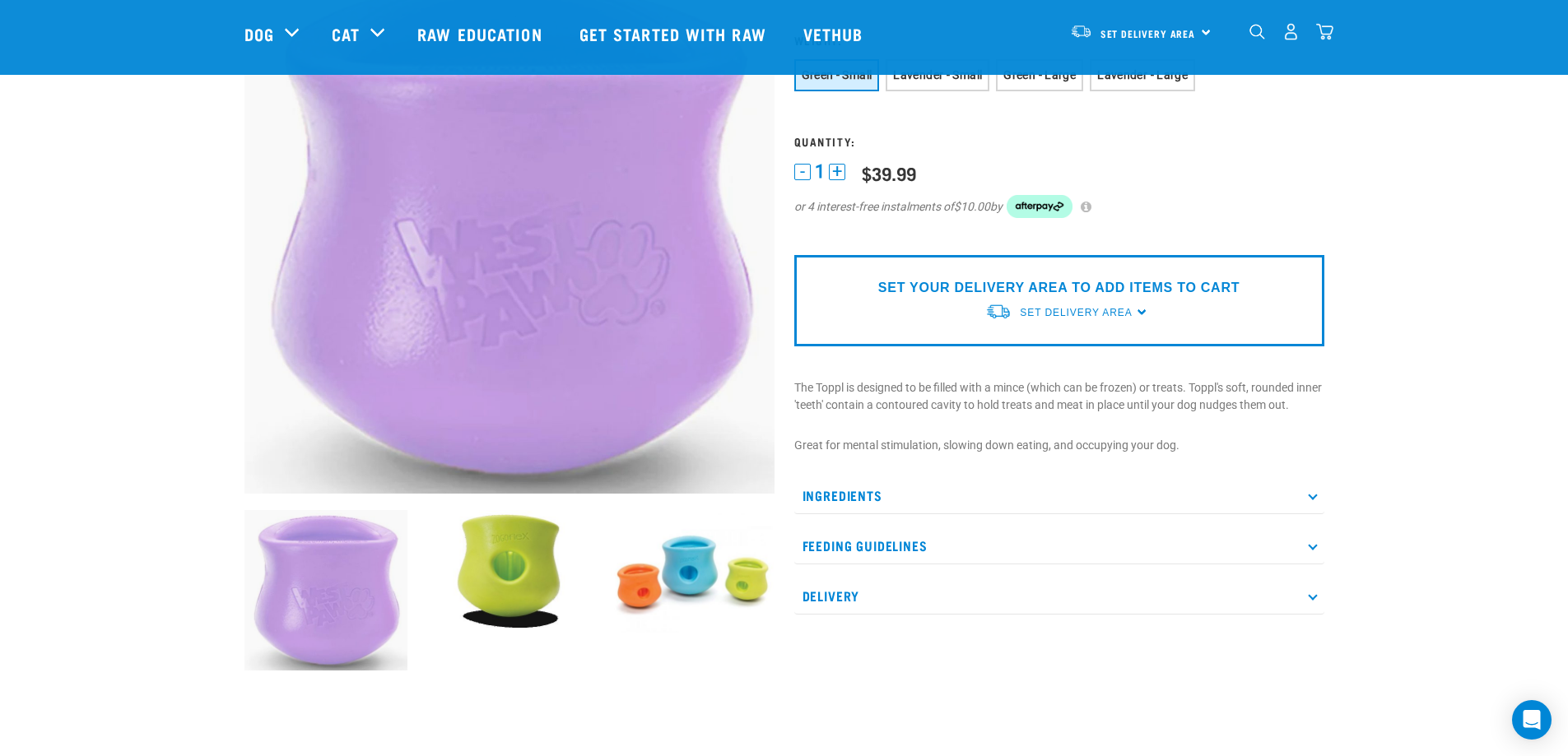
scroll to position [0, 0]
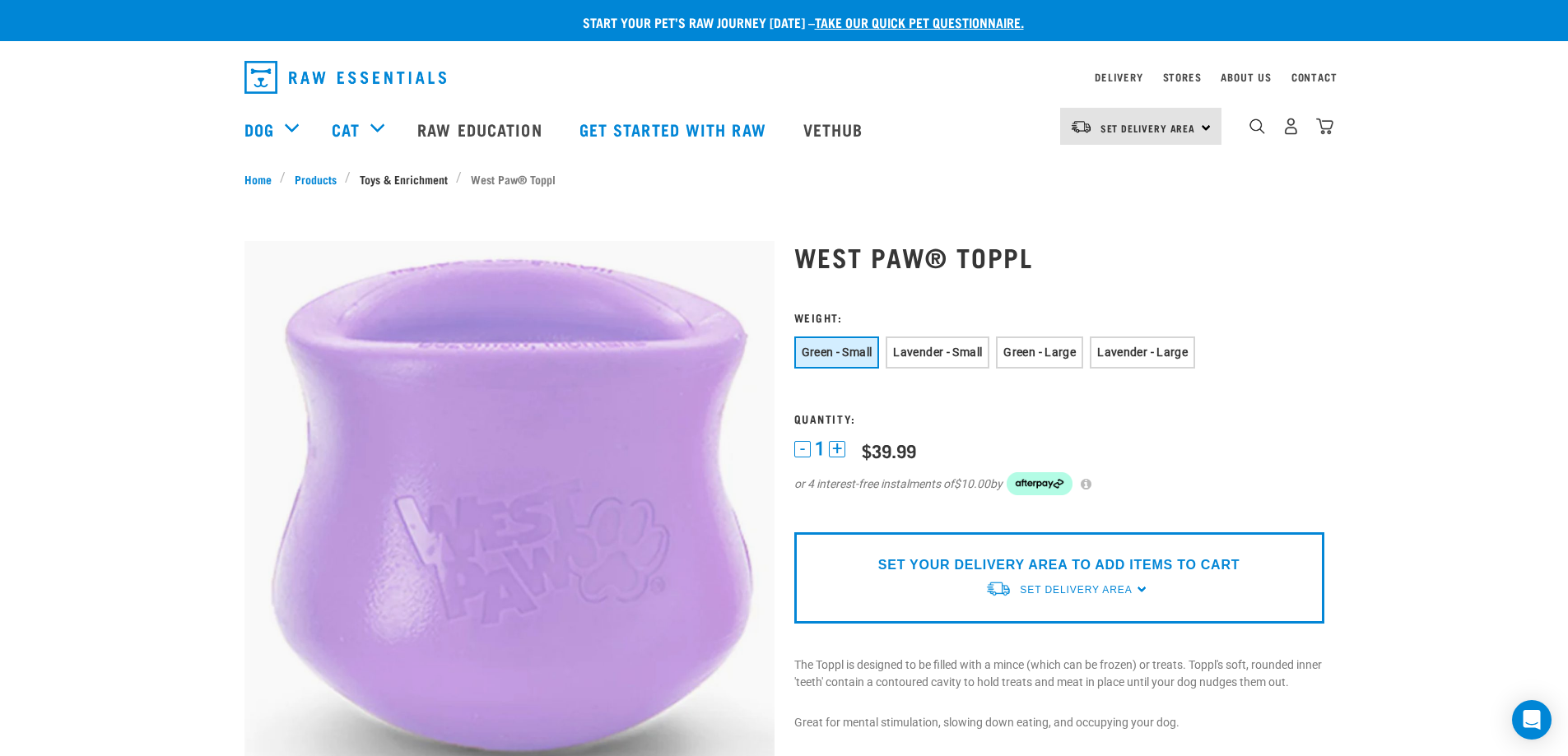
click at [394, 176] on link "Toys & Enrichment" at bounding box center [403, 179] width 105 height 18
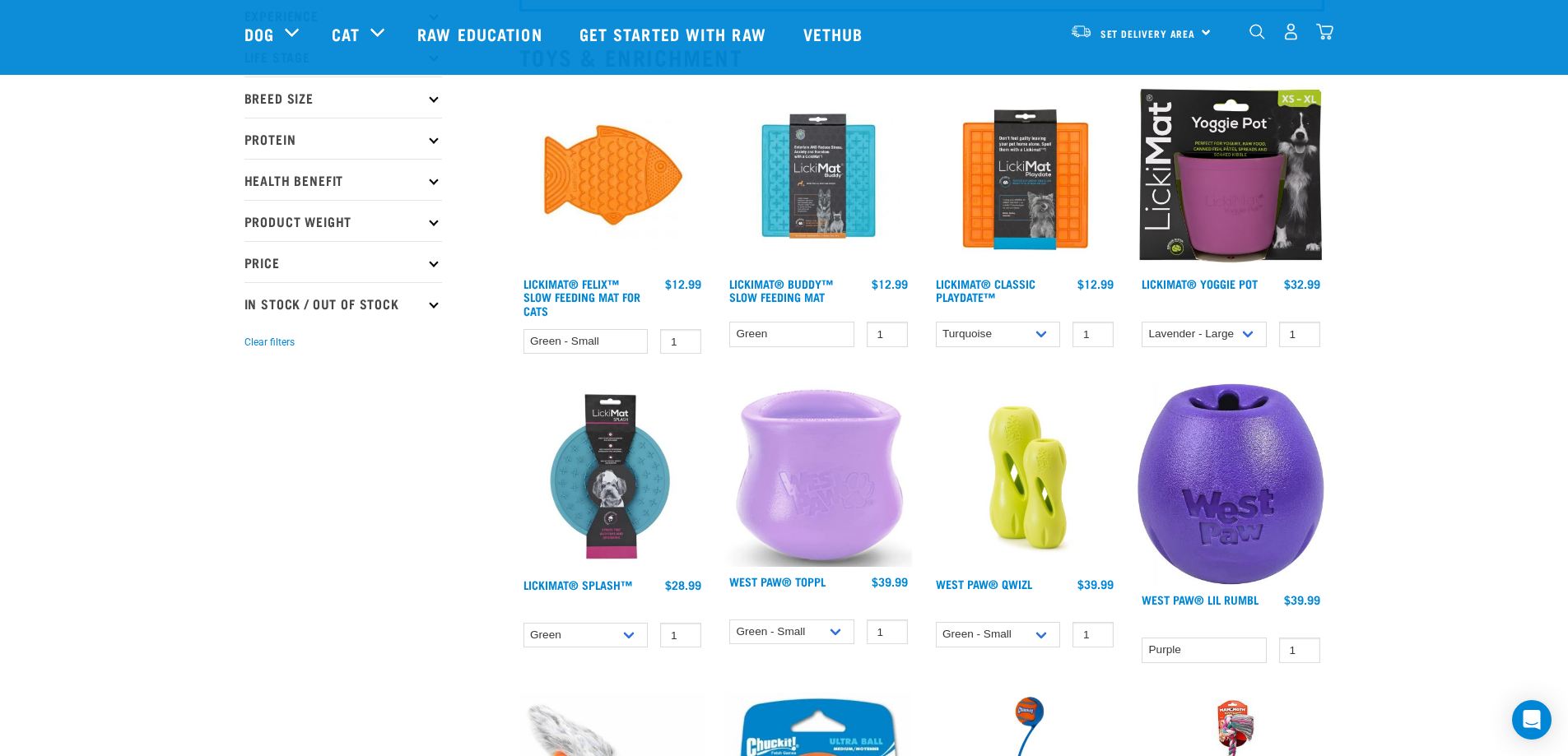
scroll to position [164, 0]
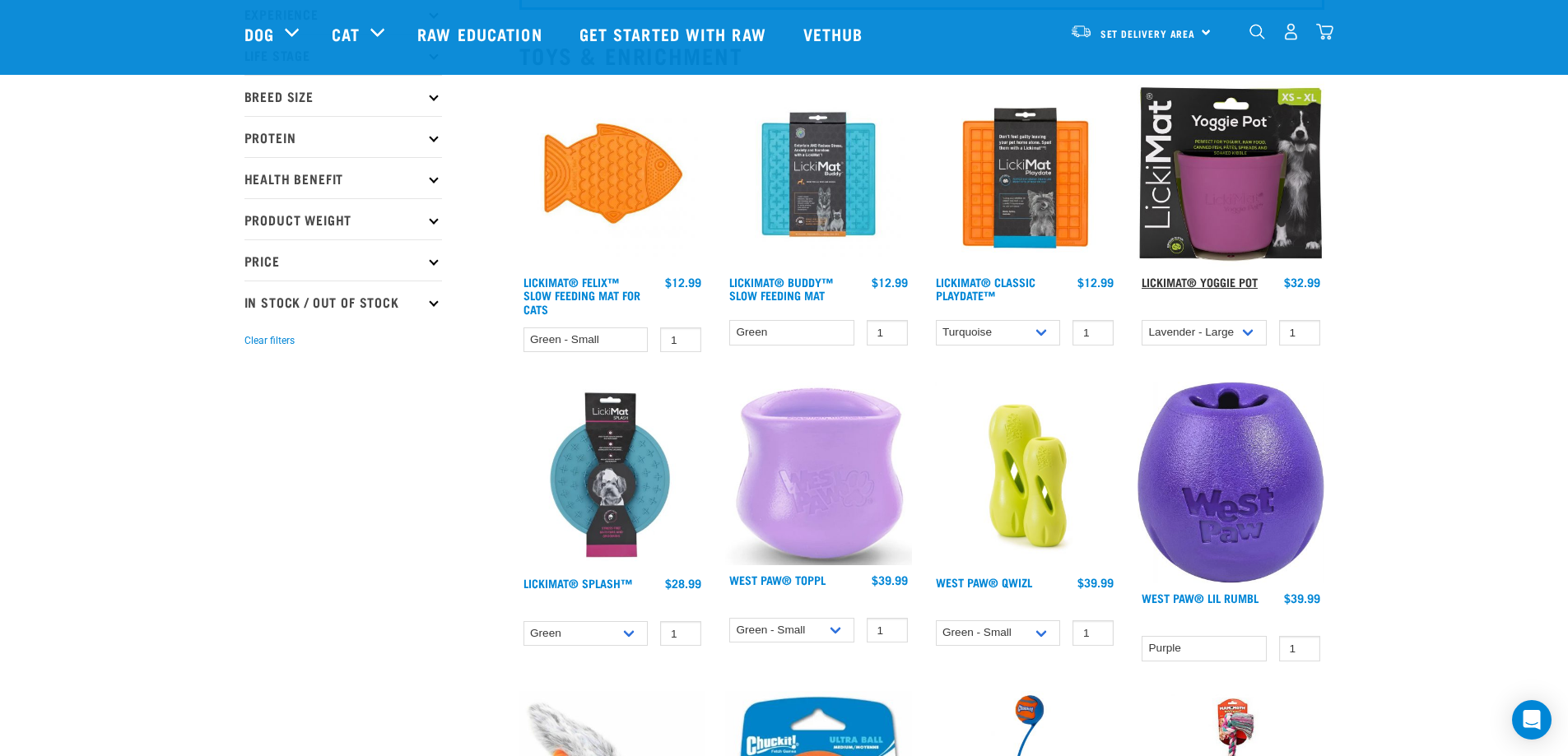
click at [1220, 285] on link "LickiMat® Yoggie Pot" at bounding box center [1199, 282] width 116 height 6
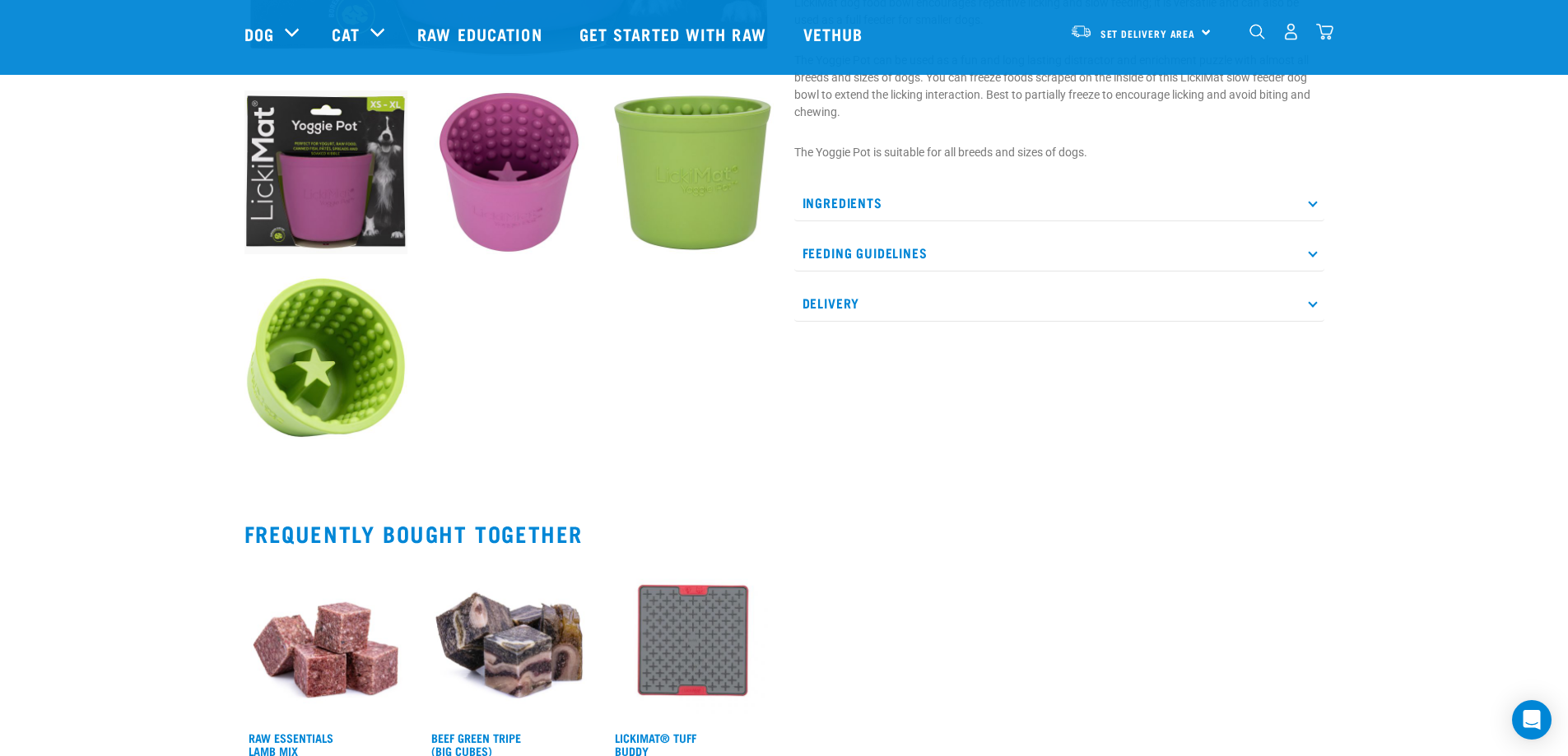
scroll to position [83, 0]
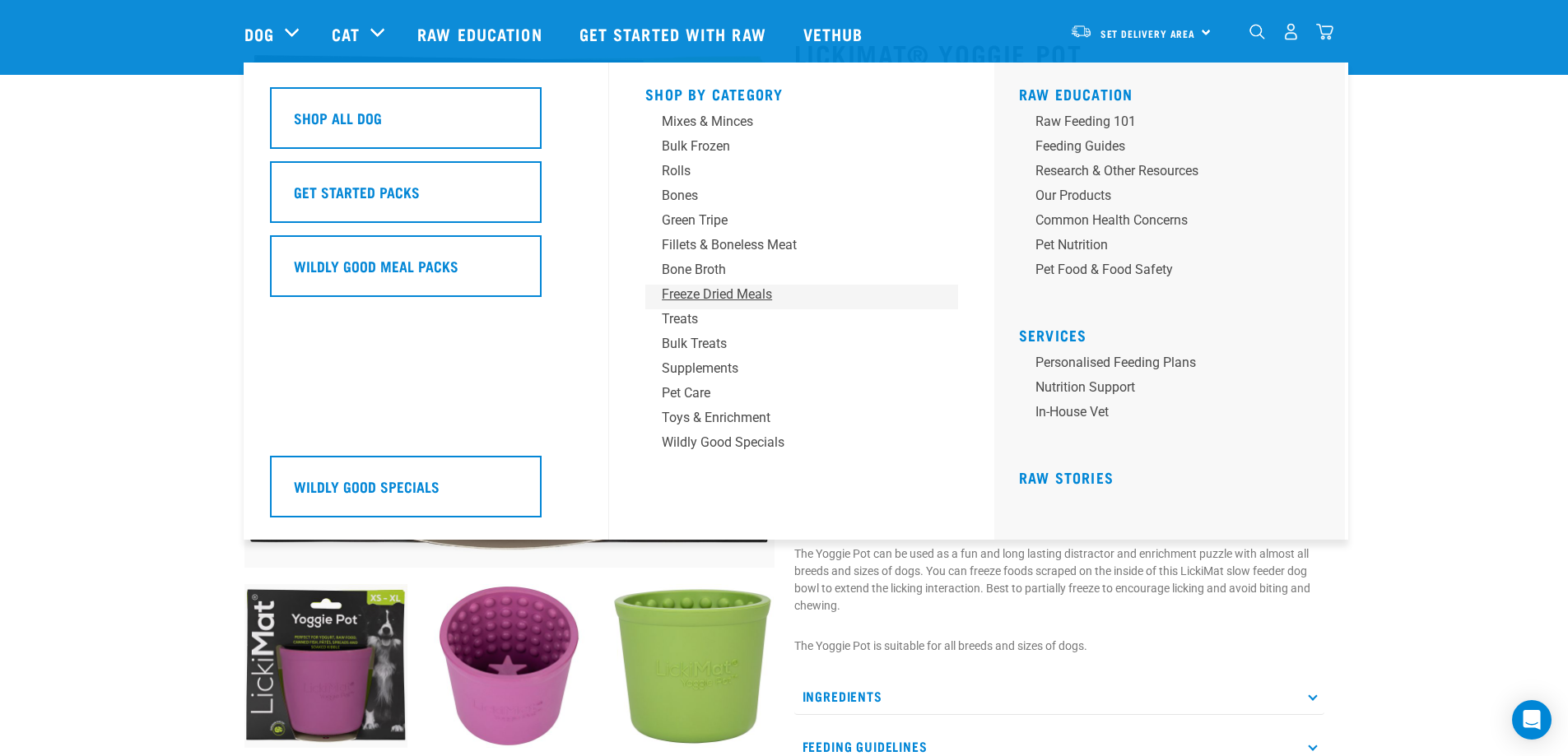
click at [697, 291] on div "Freeze Dried Meals" at bounding box center [790, 295] width 257 height 19
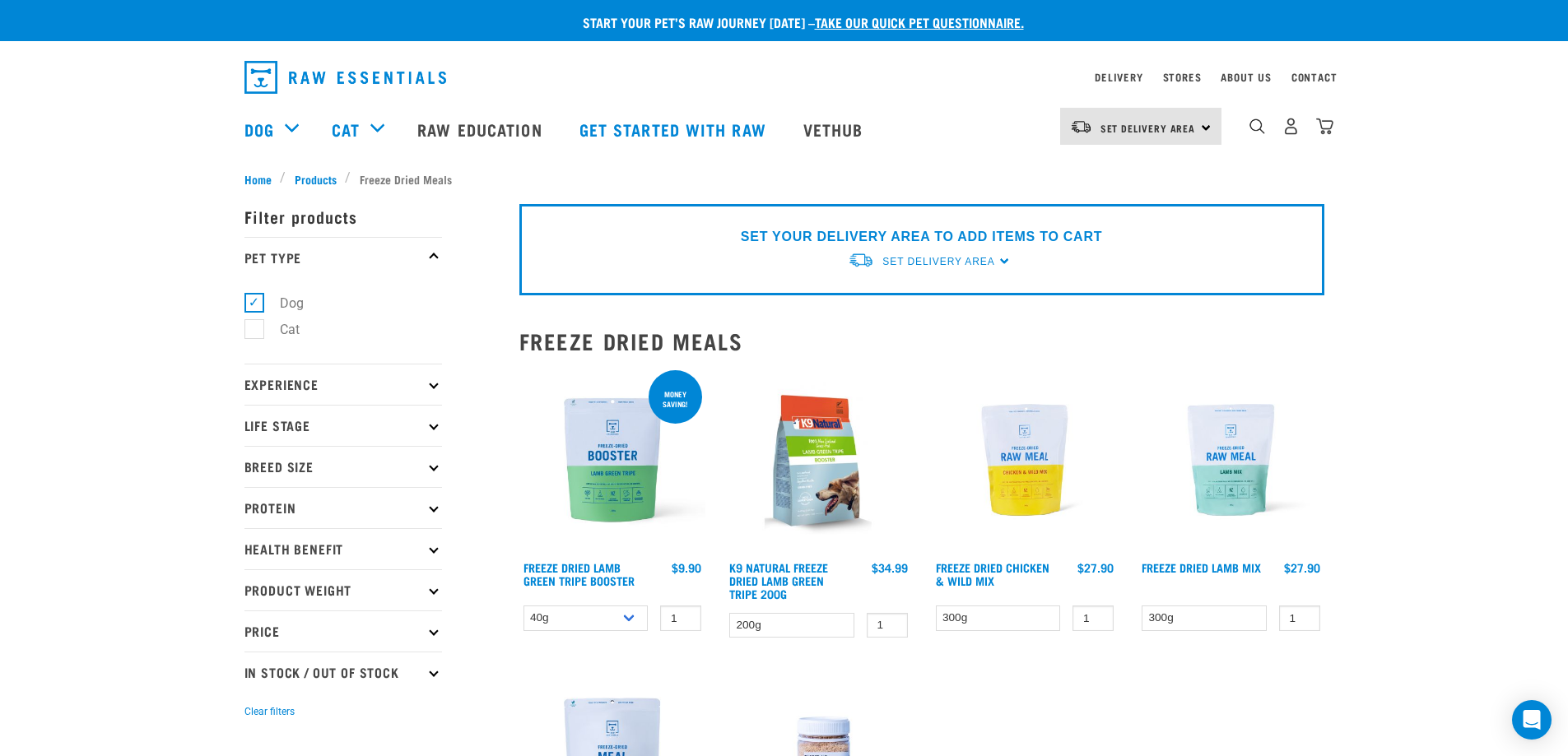
click at [277, 428] on p "Life Stage" at bounding box center [343, 425] width 198 height 41
click at [254, 525] on label "Puppy" at bounding box center [289, 524] width 70 height 20
click at [254, 525] on input "Puppy" at bounding box center [249, 521] width 11 height 11
checkbox input "true"
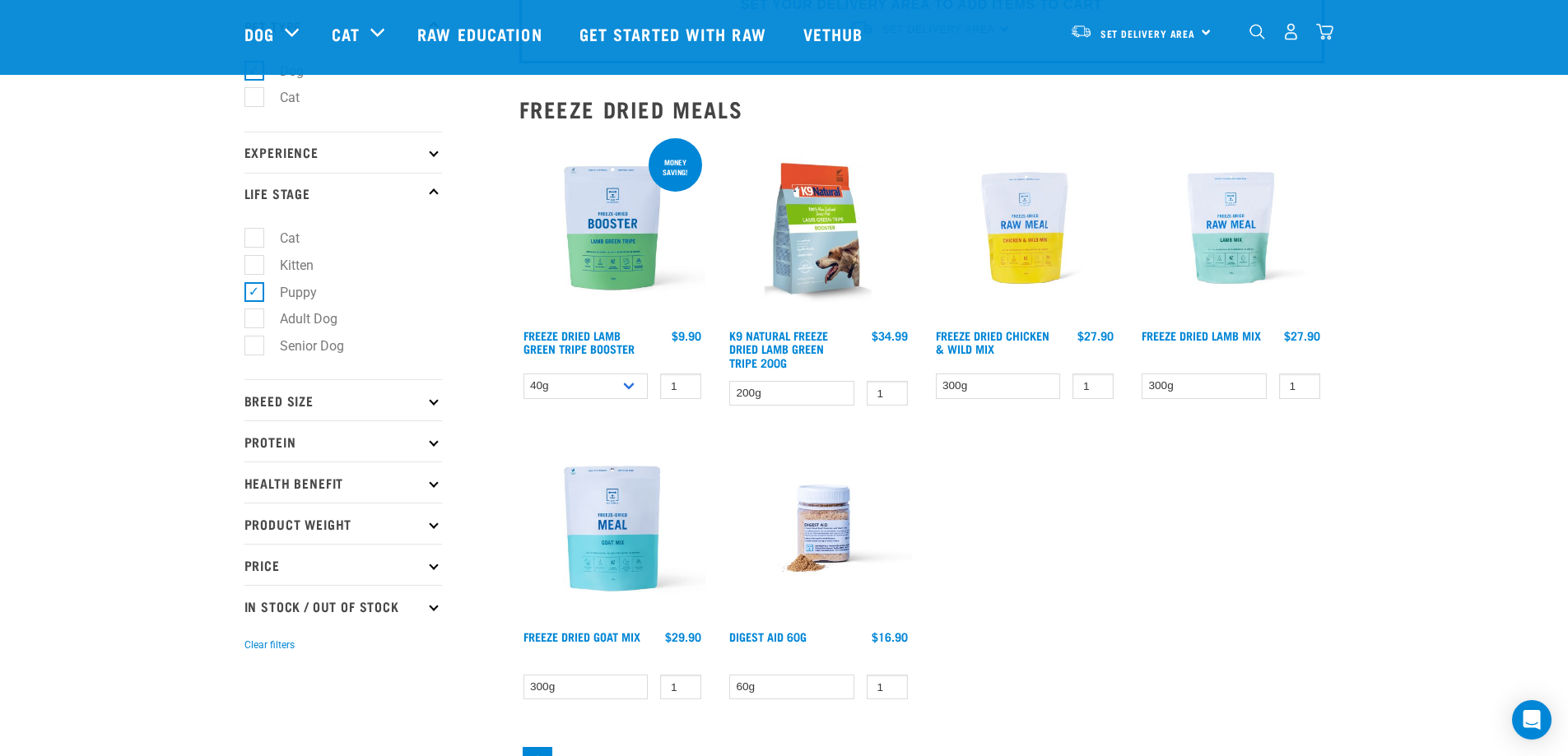
scroll to position [164, 0]
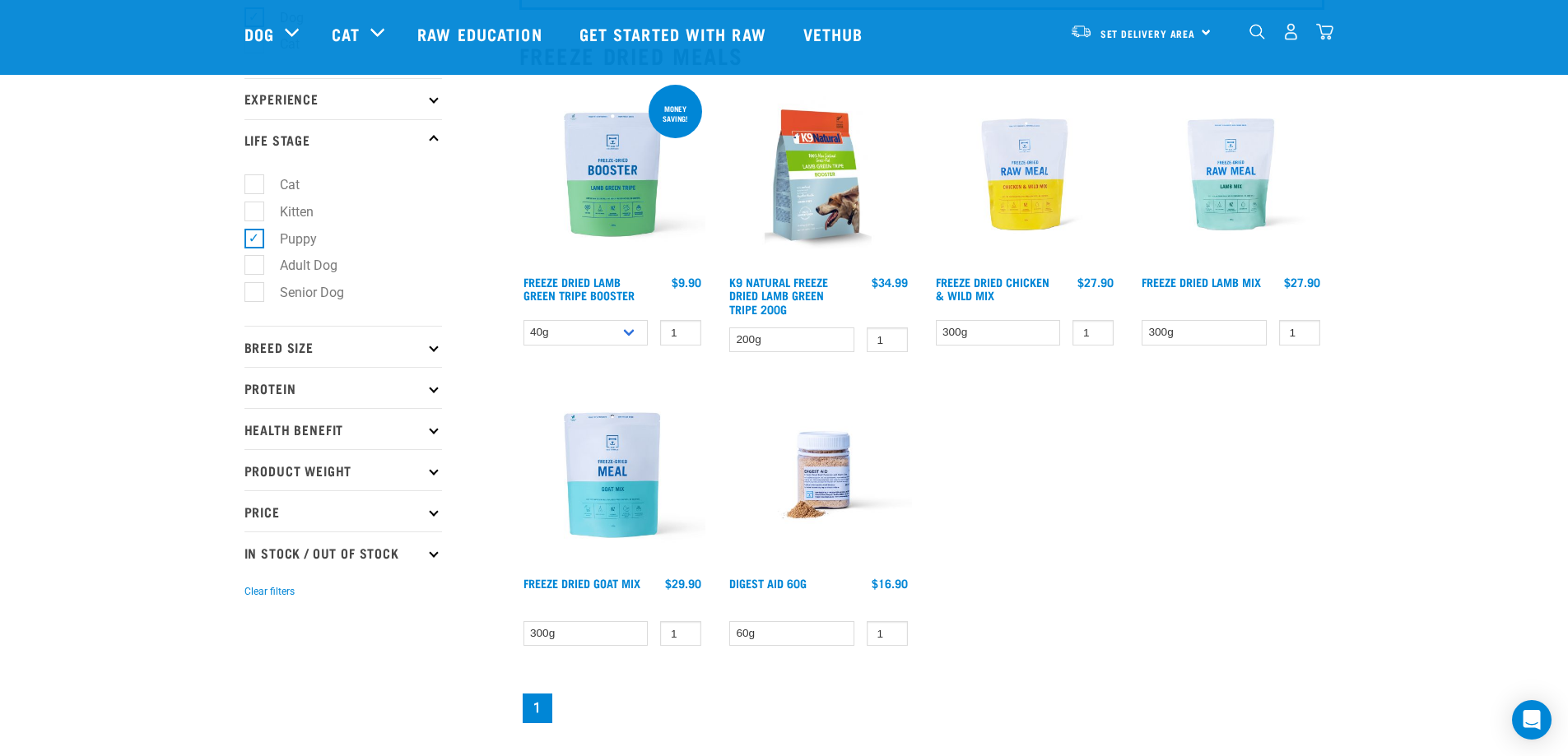
click at [441, 344] on p "Breed Size" at bounding box center [343, 346] width 198 height 41
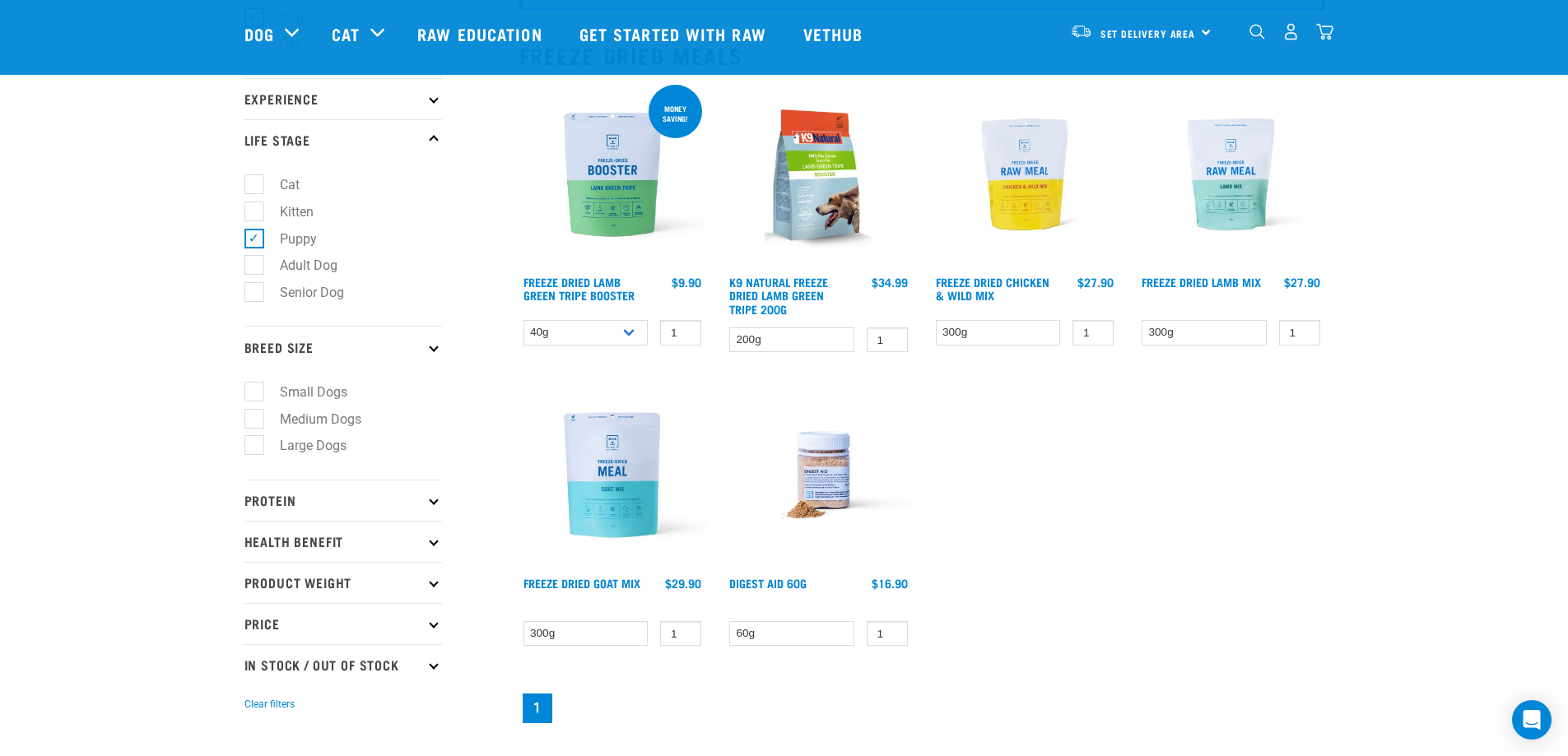
click at [254, 415] on label "Medium Dogs" at bounding box center [311, 418] width 115 height 20
click at [252, 415] on input "Medium Dogs" at bounding box center [249, 415] width 11 height 11
checkbox input "true"
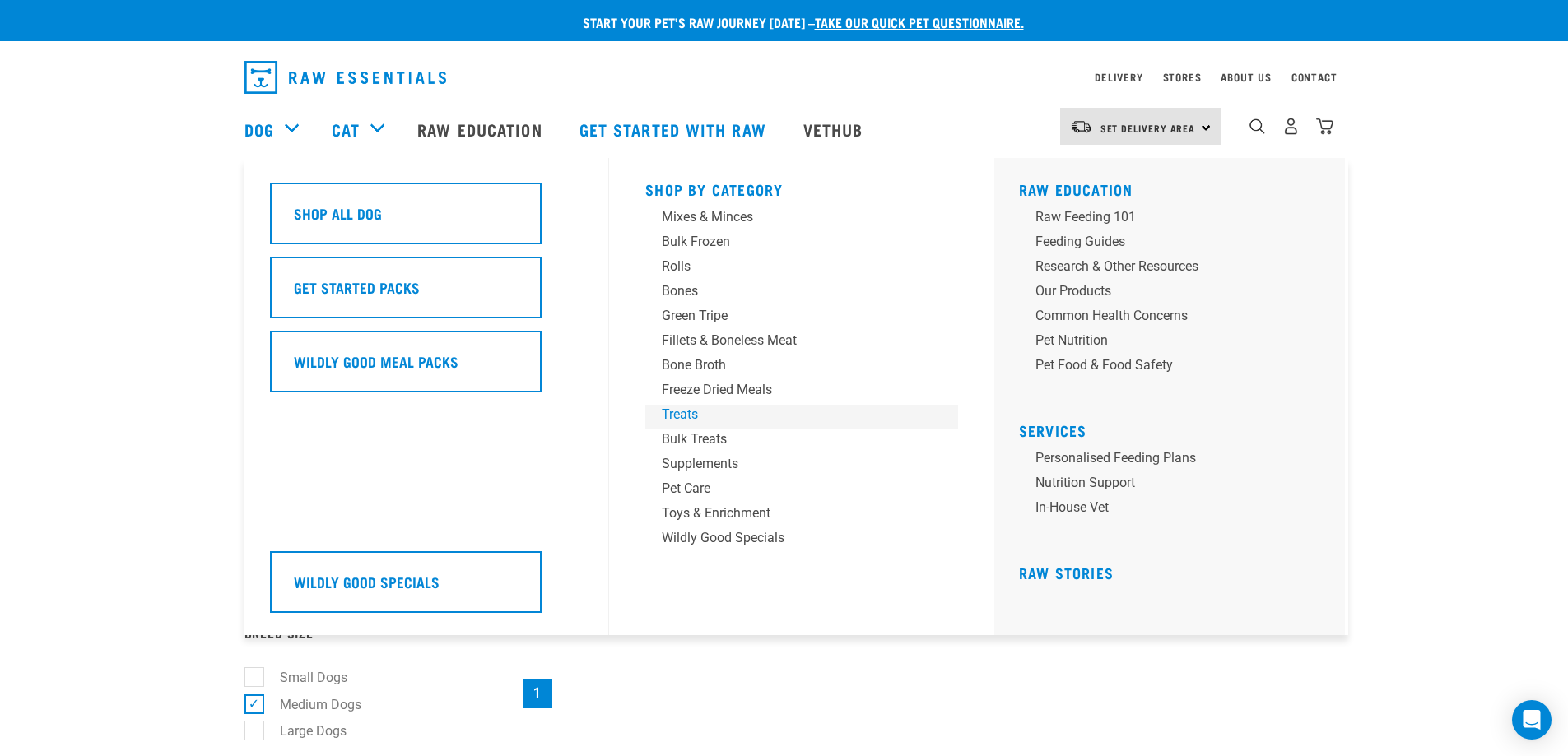
click at [683, 412] on div "Treats" at bounding box center [790, 414] width 257 height 19
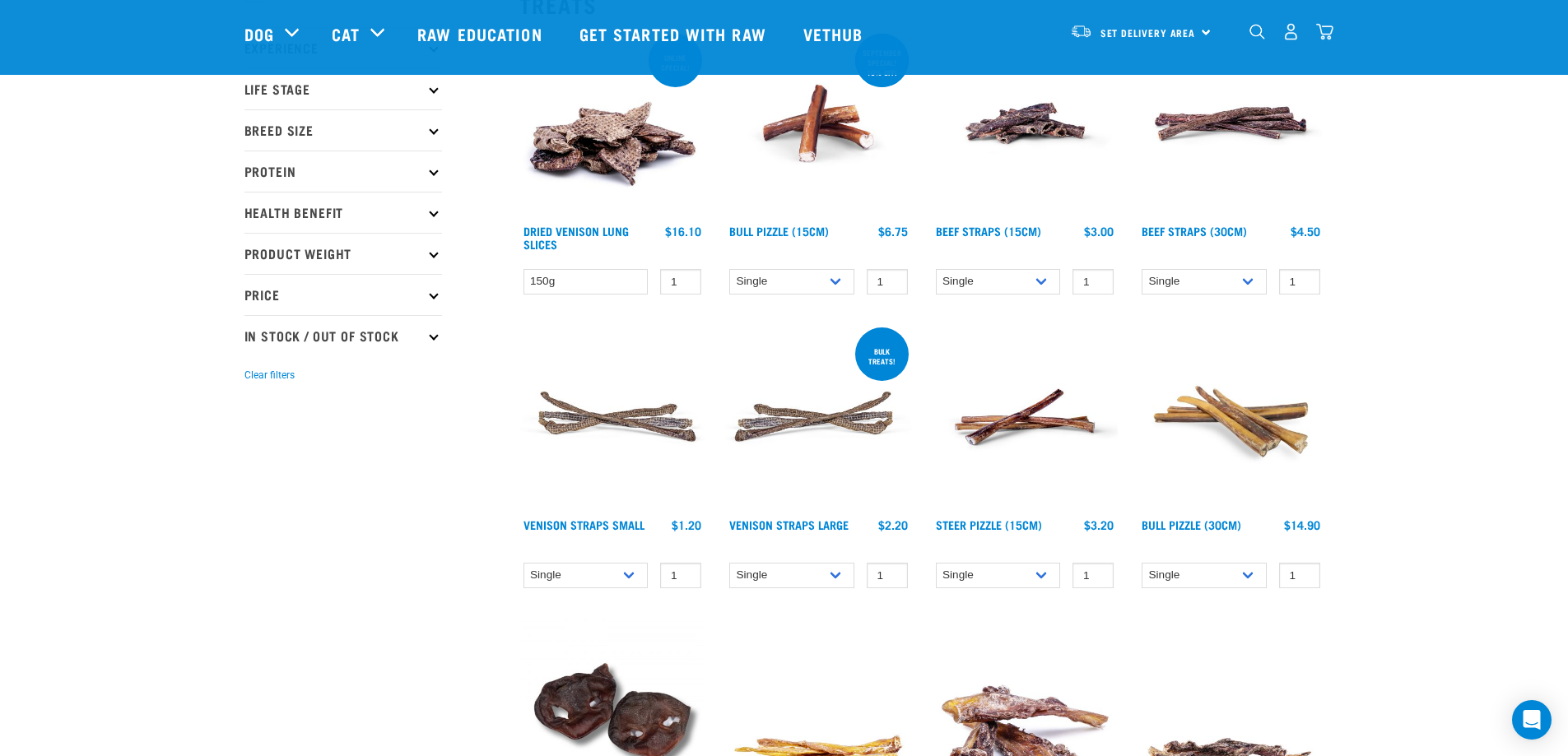
scroll to position [164, 0]
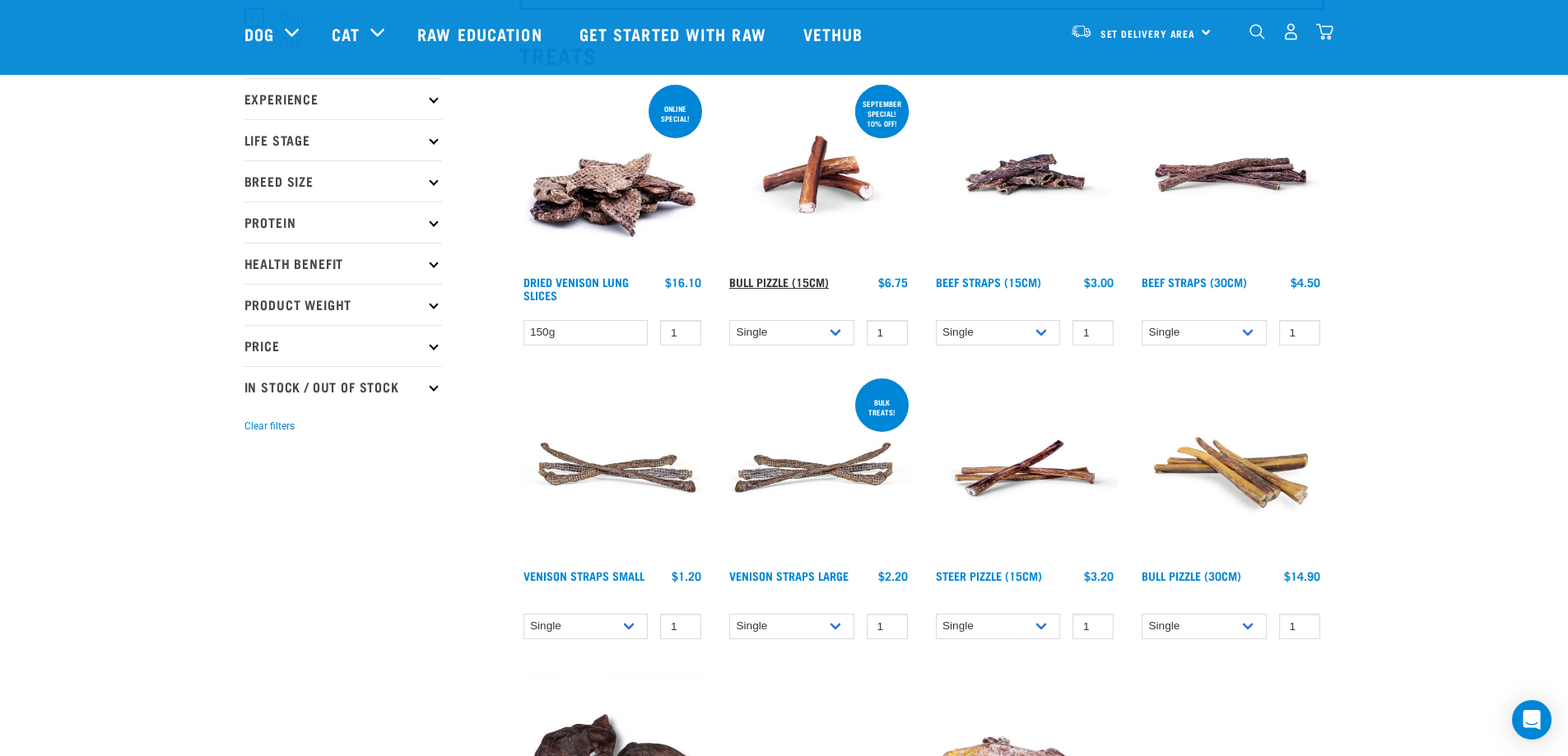
click at [773, 279] on link "Bull Pizzle (15cm)" at bounding box center [779, 282] width 99 height 6
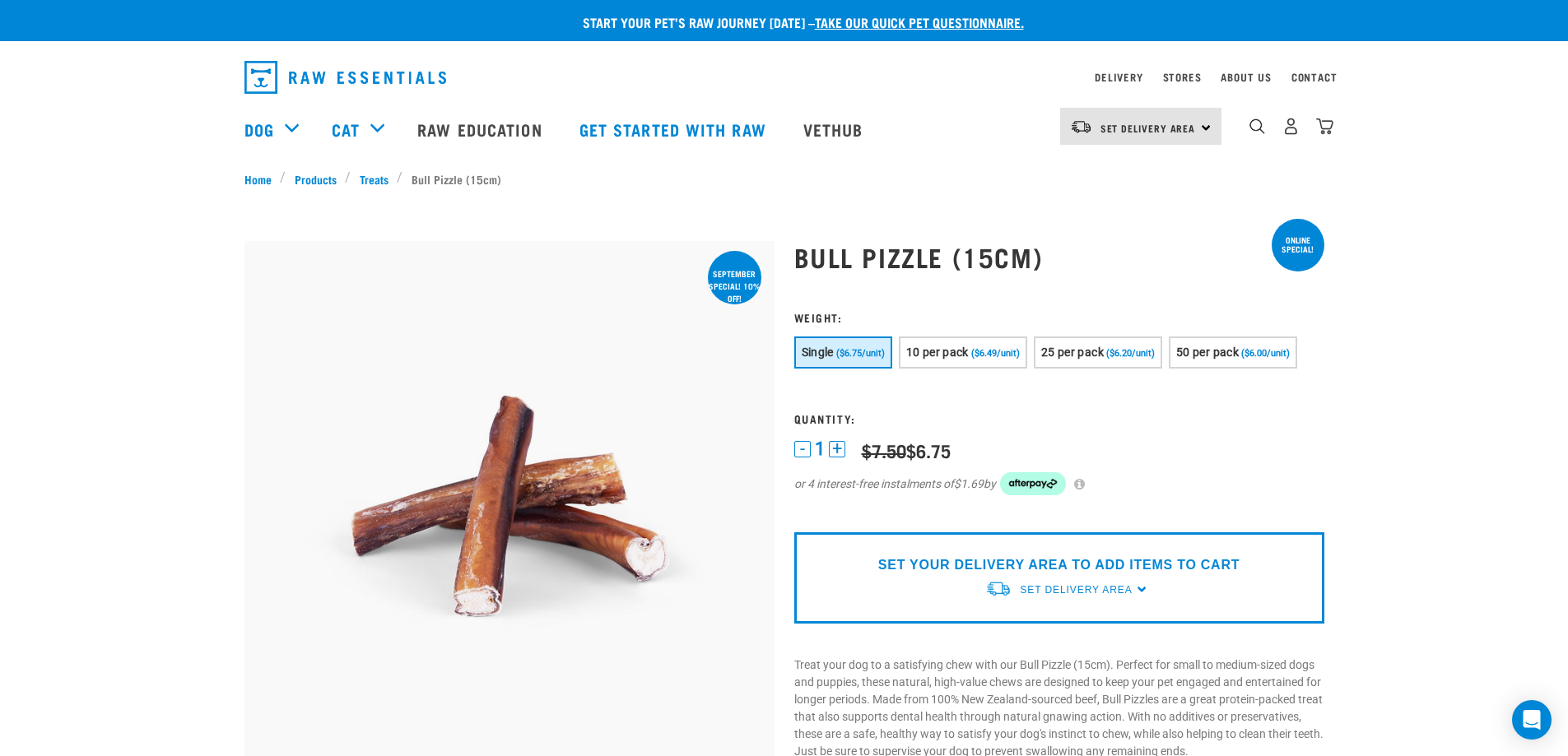
click at [322, 73] on img "dropdown navigation" at bounding box center [345, 78] width 201 height 33
